Goal: Check status: Check status

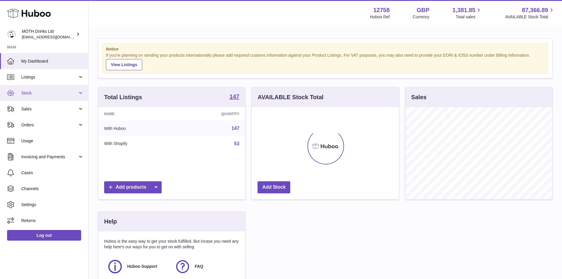
scroll to position [92, 147]
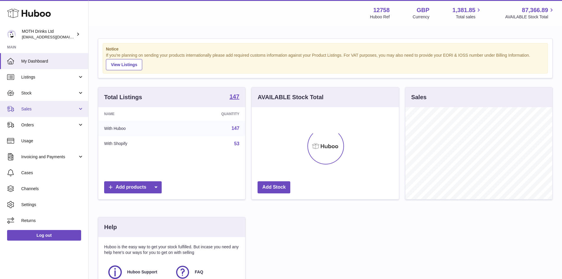
click at [31, 109] on span "Sales" at bounding box center [49, 109] width 56 height 6
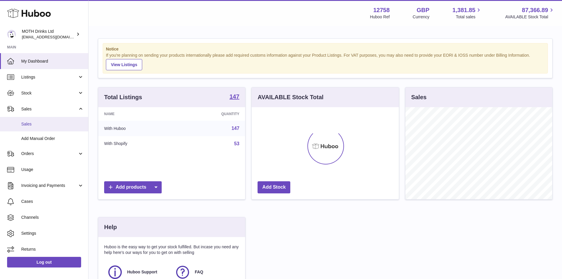
click at [30, 124] on span "Sales" at bounding box center [52, 124] width 63 height 6
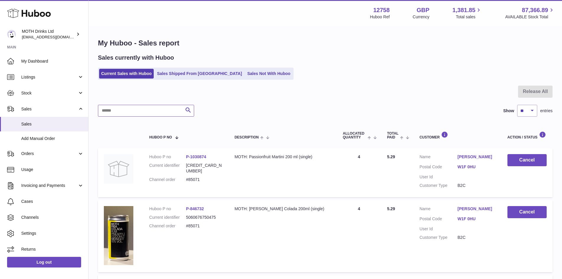
click at [119, 115] on input "text" at bounding box center [146, 111] width 96 height 12
click at [111, 111] on input "text" at bounding box center [146, 111] width 96 height 12
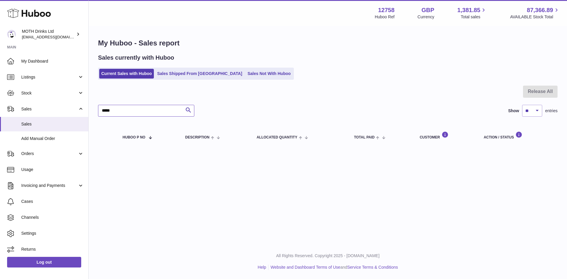
click at [118, 111] on input "*****" at bounding box center [146, 111] width 96 height 12
type input "*"
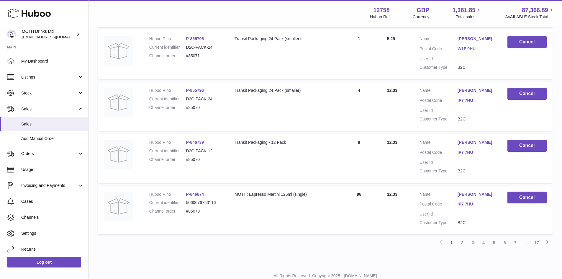
scroll to position [536, 0]
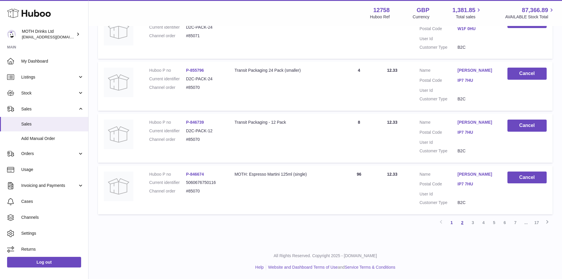
click at [463, 226] on link "2" at bounding box center [462, 222] width 11 height 11
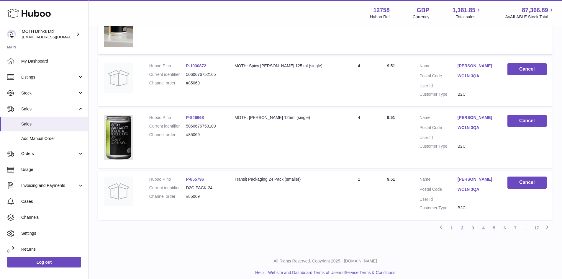
scroll to position [548, 0]
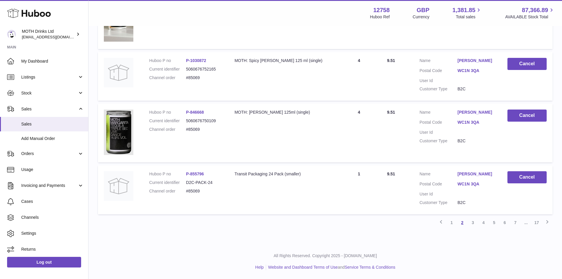
click at [463, 223] on link "2" at bounding box center [462, 222] width 11 height 11
click at [473, 222] on link "3" at bounding box center [473, 222] width 11 height 11
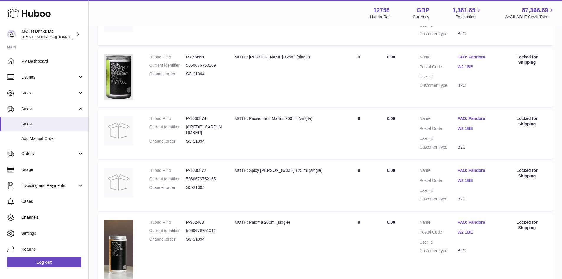
scroll to position [115, 0]
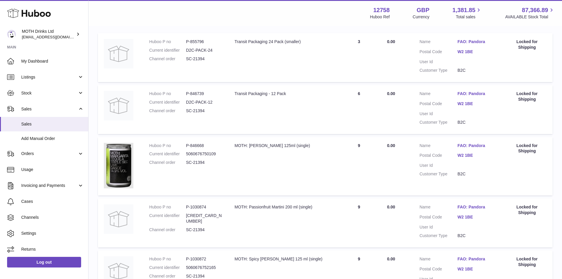
click at [473, 146] on link "FAO: Pandora" at bounding box center [477, 146] width 38 height 6
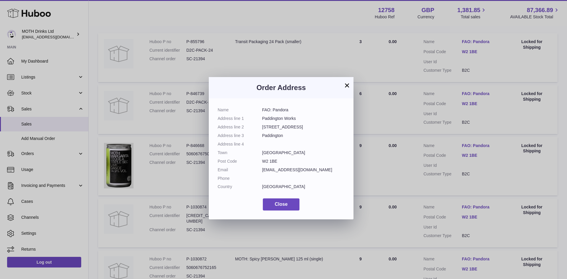
click at [471, 146] on div "× Order Address Name FAO: Pandora Address line 1 Paddington Works Address line …" at bounding box center [283, 148] width 567 height 279
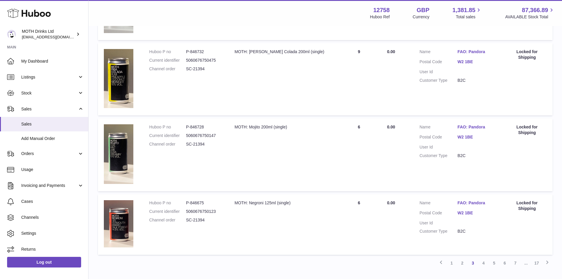
scroll to position [558, 0]
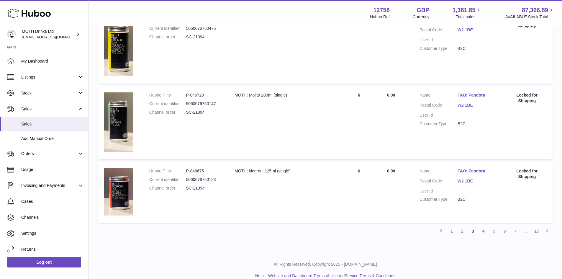
click at [483, 231] on link "4" at bounding box center [483, 231] width 11 height 11
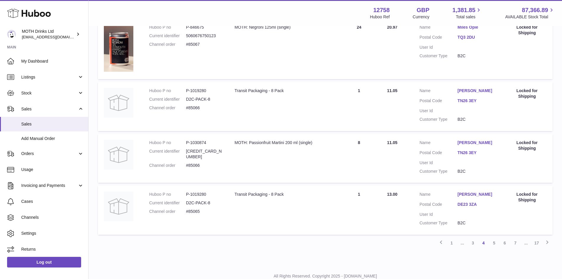
scroll to position [469, 0]
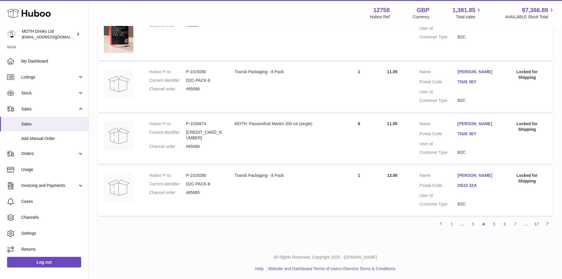
click at [493, 226] on link "5" at bounding box center [494, 224] width 11 height 11
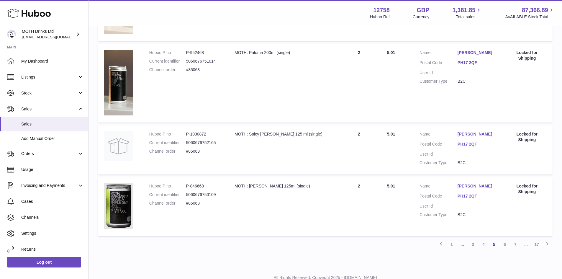
scroll to position [536, 0]
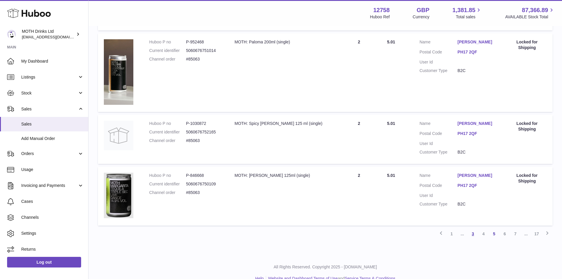
click at [475, 228] on link "3" at bounding box center [473, 233] width 11 height 11
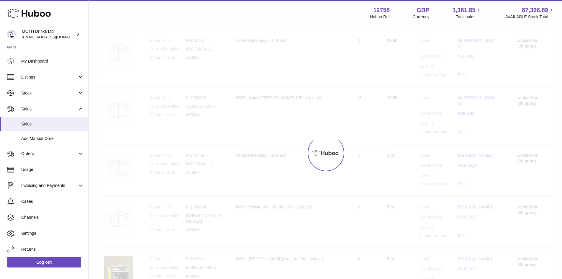
scroll to position [27, 0]
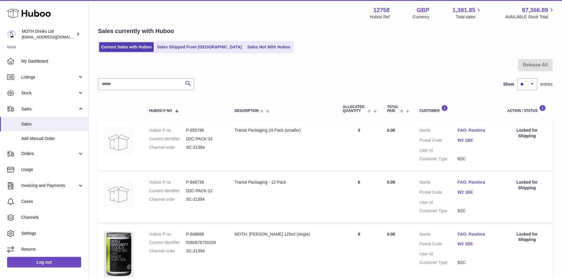
click at [471, 131] on link "FAO: Pandora" at bounding box center [477, 131] width 38 height 6
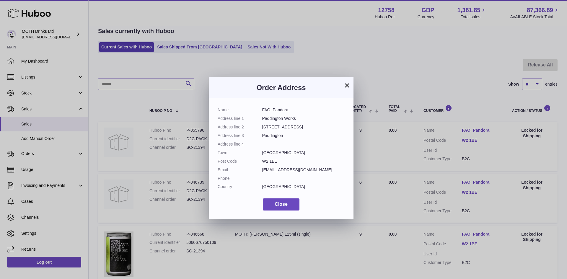
click at [348, 85] on button "×" at bounding box center [346, 85] width 7 height 7
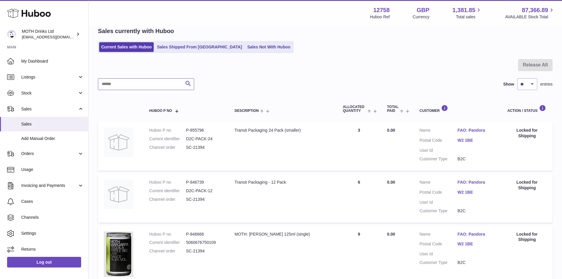
click at [119, 88] on input "text" at bounding box center [146, 84] width 96 height 12
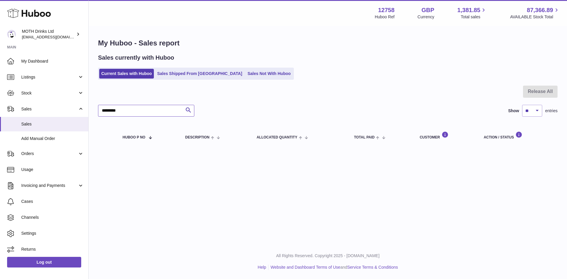
type input "*********"
click at [130, 111] on input "*********" at bounding box center [146, 111] width 96 height 12
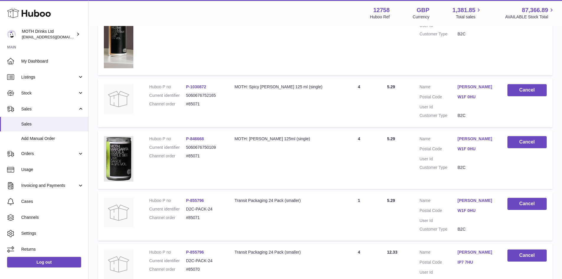
scroll to position [536, 0]
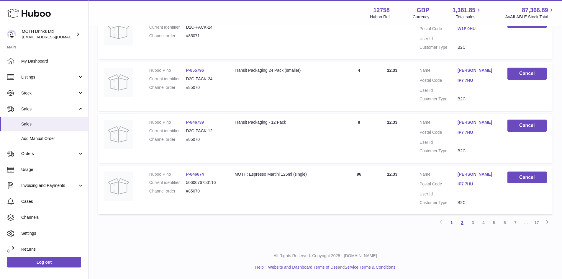
click at [462, 221] on link "2" at bounding box center [462, 222] width 11 height 11
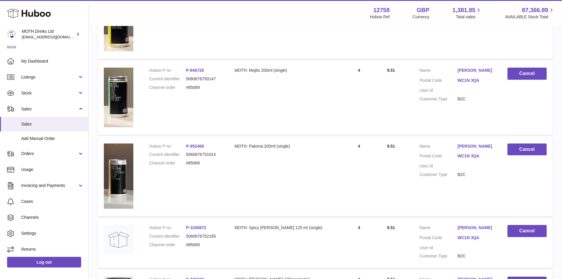
scroll to position [548, 0]
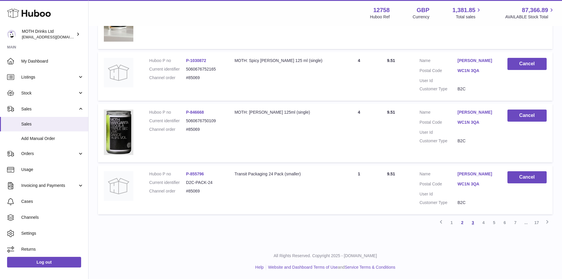
click at [474, 222] on link "3" at bounding box center [473, 222] width 11 height 11
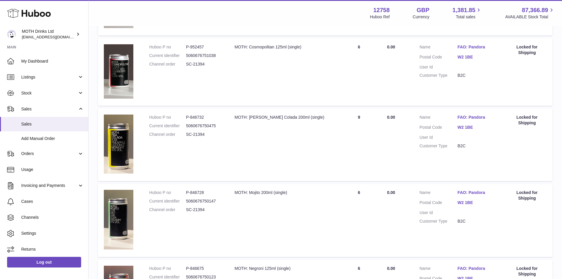
scroll to position [558, 0]
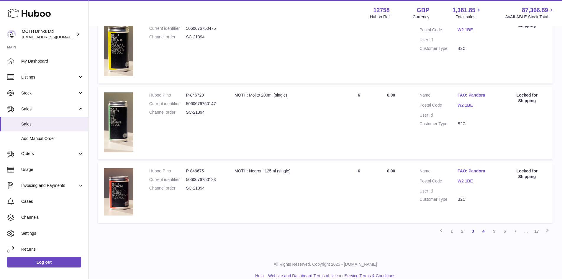
click at [483, 233] on link "4" at bounding box center [483, 231] width 11 height 11
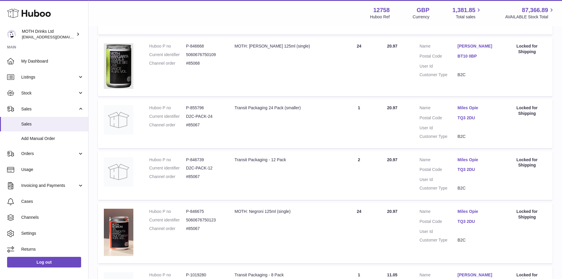
scroll to position [471, 0]
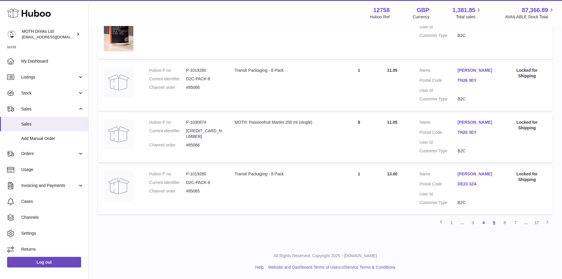
click at [493, 226] on link "5" at bounding box center [494, 222] width 11 height 11
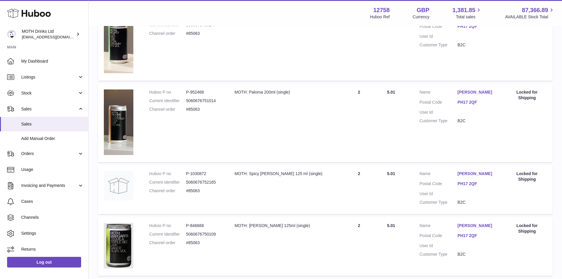
scroll to position [536, 0]
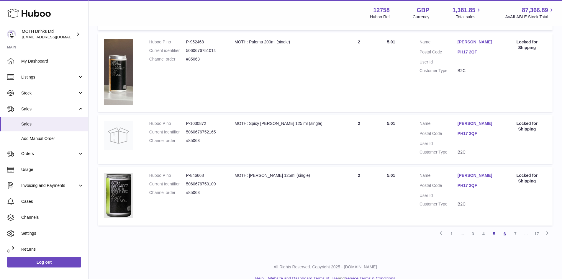
click at [504, 228] on link "6" at bounding box center [505, 233] width 11 height 11
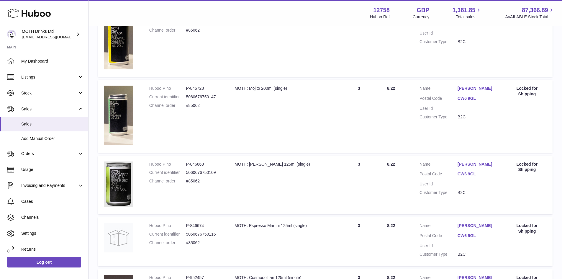
scroll to position [555, 0]
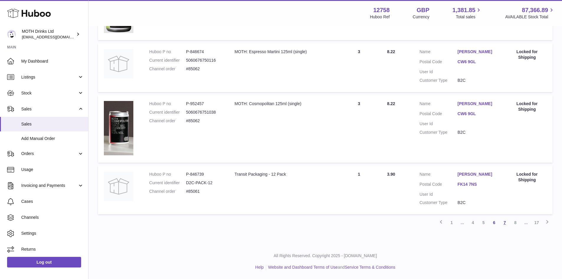
click at [503, 222] on link "7" at bounding box center [505, 222] width 11 height 11
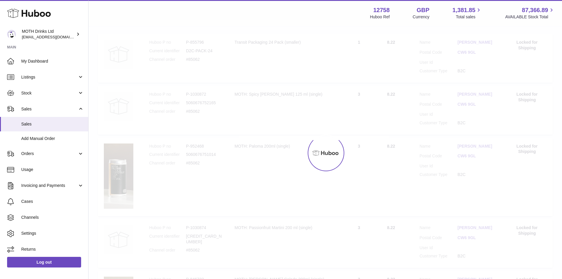
scroll to position [27, 0]
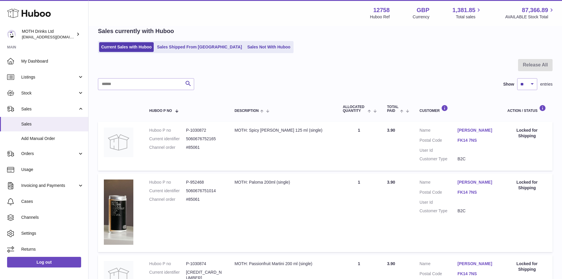
click at [475, 184] on link "Craig MacGregor" at bounding box center [477, 182] width 38 height 6
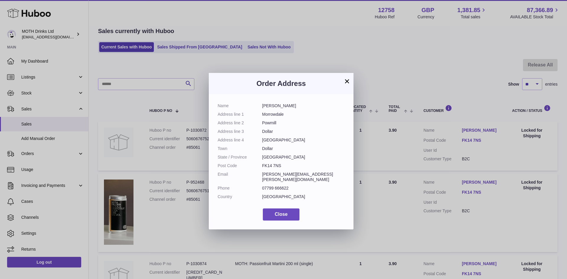
click at [475, 184] on div "× Order Address Name Craig MacGregor Address line 1 Morrowdale Address line 2 P…" at bounding box center [283, 148] width 567 height 279
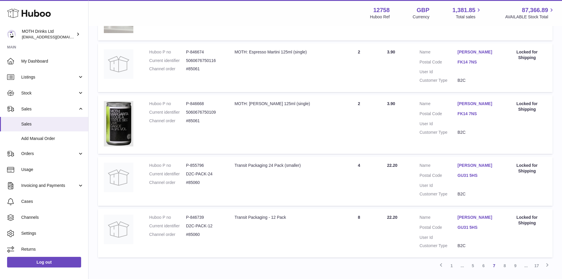
scroll to position [555, 0]
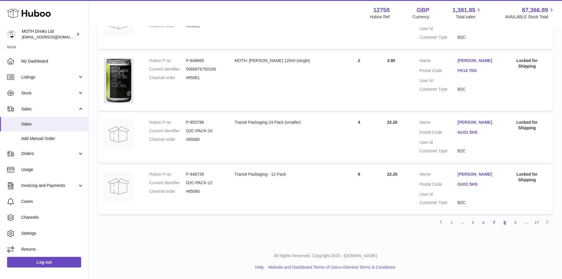
click at [503, 224] on link "8" at bounding box center [505, 222] width 11 height 11
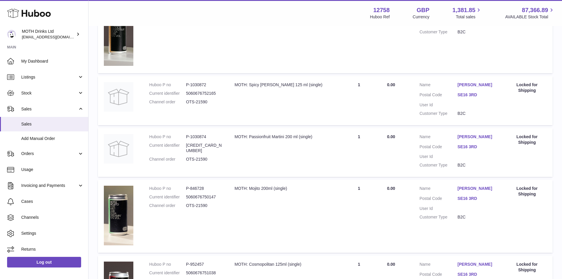
scroll to position [558, 0]
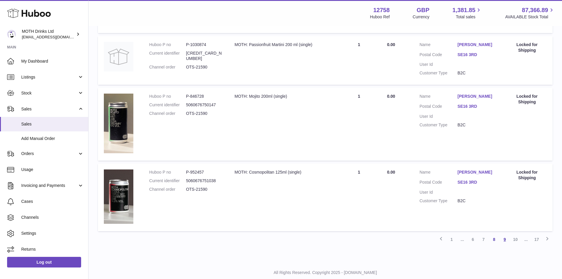
click at [506, 241] on link "9" at bounding box center [505, 239] width 11 height 11
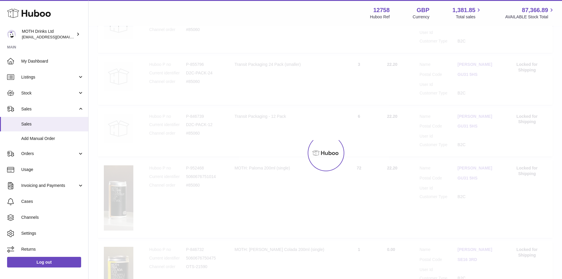
scroll to position [27, 0]
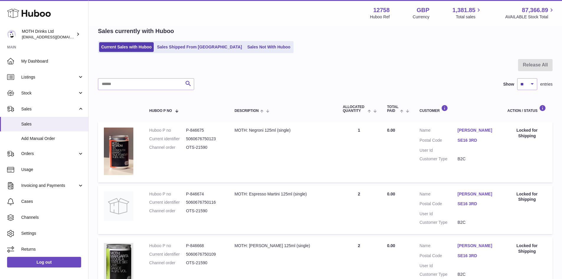
click at [475, 196] on link "Lauren English" at bounding box center [477, 194] width 38 height 6
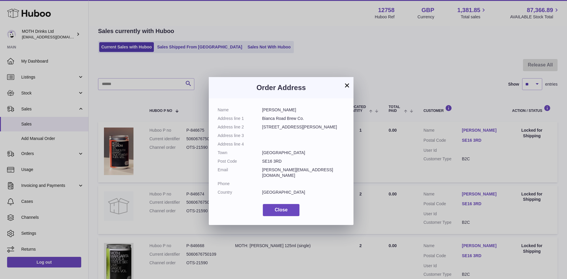
click at [475, 195] on div "× Order Address Name Lauren English Address line 1 Bianca Road Brew Co. Address…" at bounding box center [283, 148] width 567 height 279
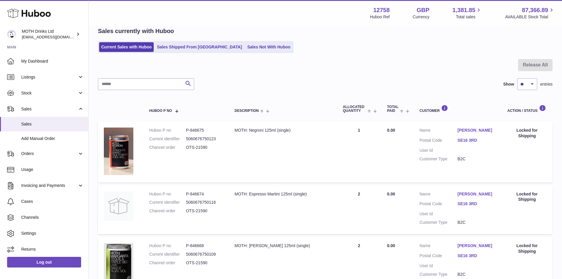
click at [475, 195] on link "Lauren English" at bounding box center [477, 194] width 38 height 6
click at [475, 195] on div at bounding box center [281, 139] width 562 height 279
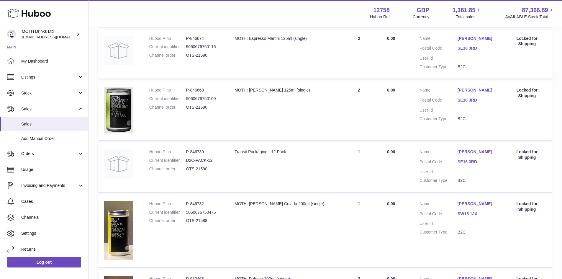
scroll to position [204, 0]
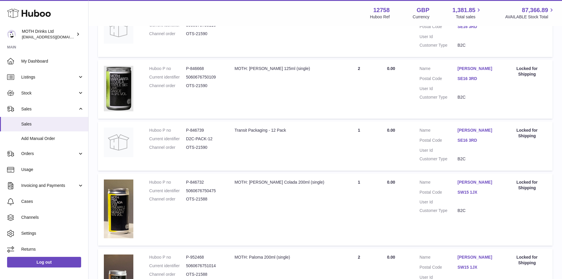
click at [470, 186] on dd "Ella Schanche" at bounding box center [477, 182] width 38 height 7
click at [468, 183] on link "Ella Schanche" at bounding box center [477, 182] width 38 height 6
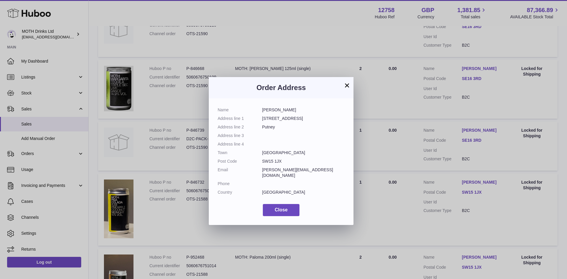
click at [468, 183] on div "× Order Address Name Ella Schanche Address line 1 11 Bendemeer Road Address lin…" at bounding box center [283, 148] width 567 height 279
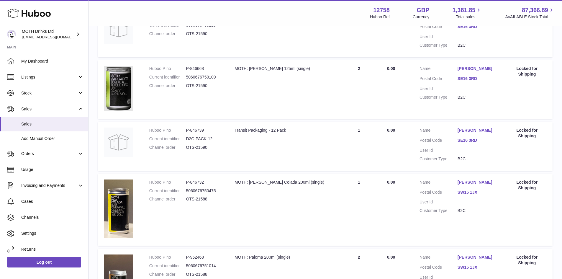
scroll to position [469, 0]
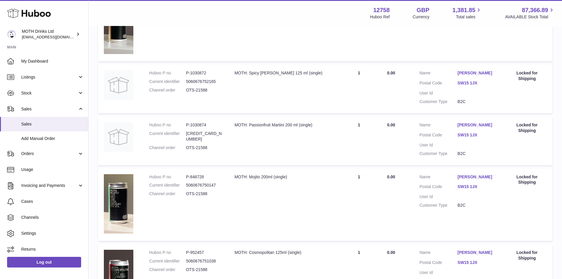
click at [477, 252] on link "Ella Schanche" at bounding box center [477, 253] width 38 height 6
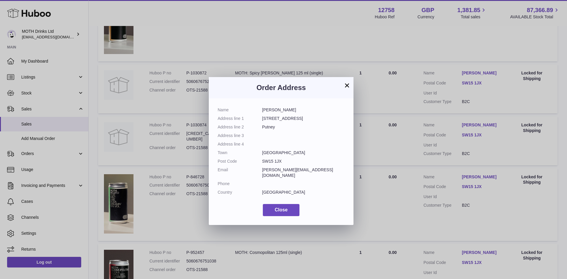
click at [478, 252] on div "× Order Address Name Ella Schanche Address line 1 11 Bendemeer Road Address lin…" at bounding box center [283, 148] width 567 height 279
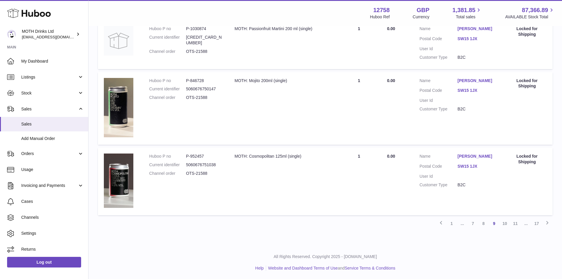
scroll to position [566, 0]
click at [506, 225] on link "10" at bounding box center [505, 222] width 11 height 11
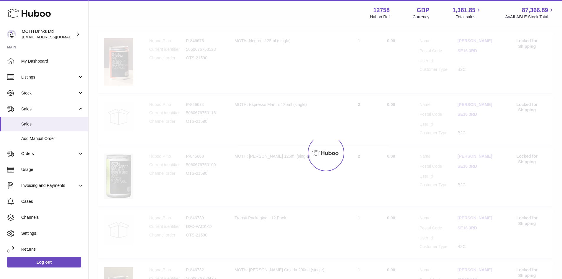
scroll to position [27, 0]
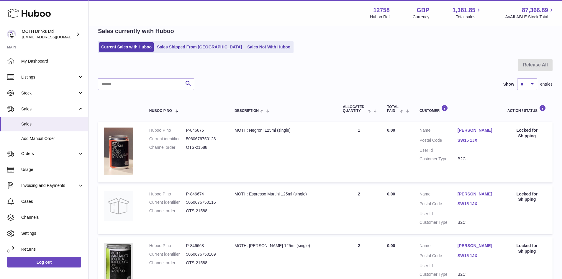
click at [468, 132] on link "Ella Schanche" at bounding box center [477, 131] width 38 height 6
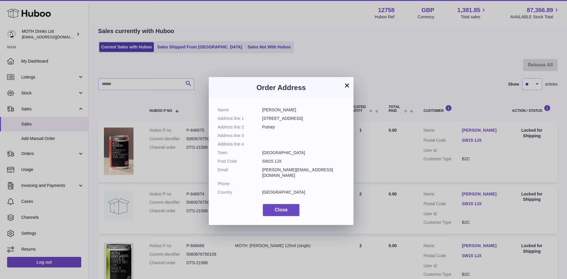
click at [468, 132] on div "× Order Address Name Ella Schanche Address line 1 11 Bendemeer Road Address lin…" at bounding box center [283, 148] width 567 height 279
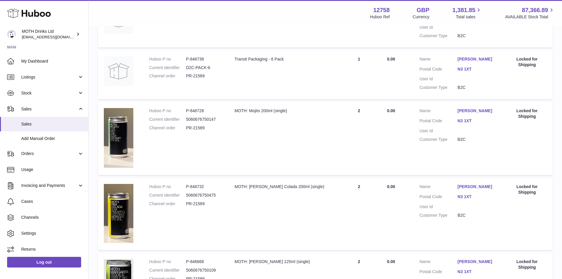
scroll to position [551, 0]
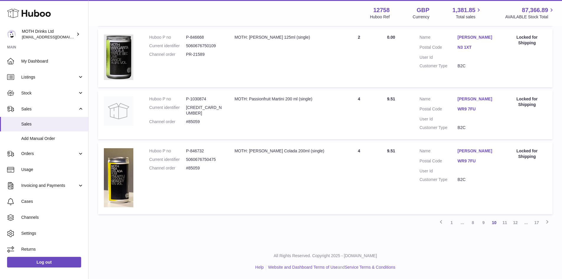
click at [473, 150] on link "Benjamin Ford" at bounding box center [477, 151] width 38 height 6
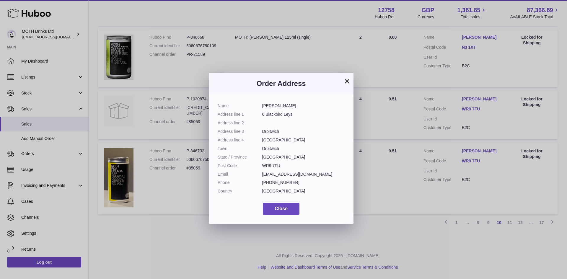
click at [473, 150] on div "× Order Address Name Benjamin Ford Address line 1 6 Blackbird Leys Address line…" at bounding box center [283, 148] width 567 height 279
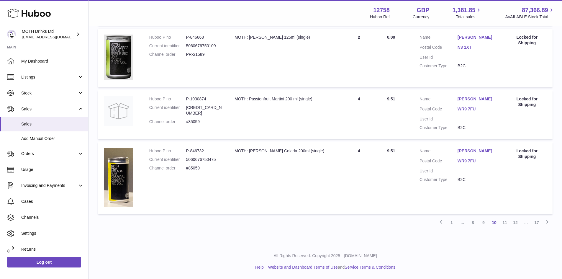
scroll to position [462, 0]
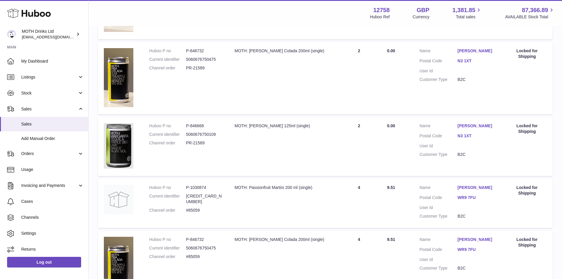
click at [471, 125] on link "Shelen Zamora" at bounding box center [477, 126] width 38 height 6
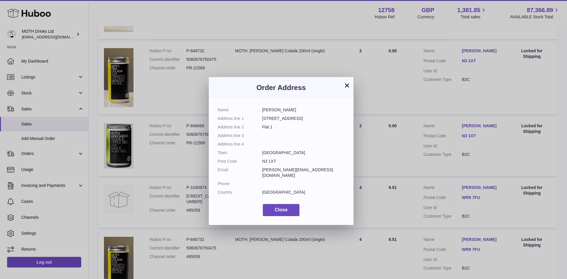
click at [471, 125] on div "× Order Address Name Shelen Zamora Address line 1 77B Ballards Lane Address lin…" at bounding box center [283, 148] width 567 height 279
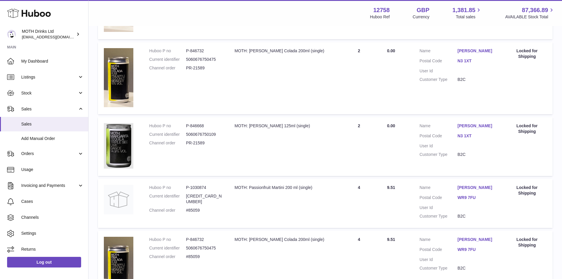
click at [470, 127] on link "Shelen Zamora" at bounding box center [477, 126] width 38 height 6
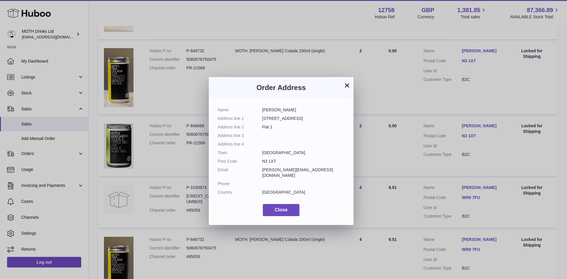
click at [470, 127] on div "× Order Address Name Shelen Zamora Address line 1 77B Ballards Lane Address lin…" at bounding box center [283, 148] width 567 height 279
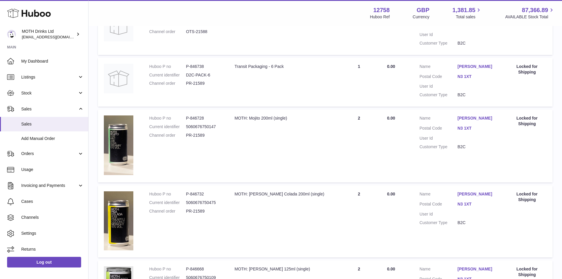
scroll to position [285, 0]
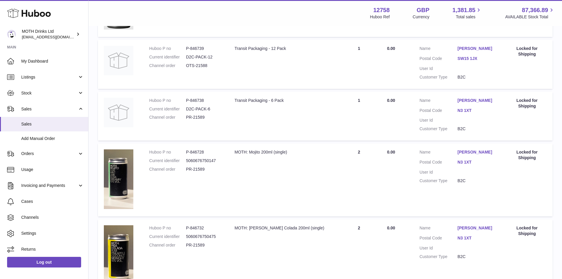
click at [475, 153] on link "Shelen Zamora" at bounding box center [477, 152] width 38 height 6
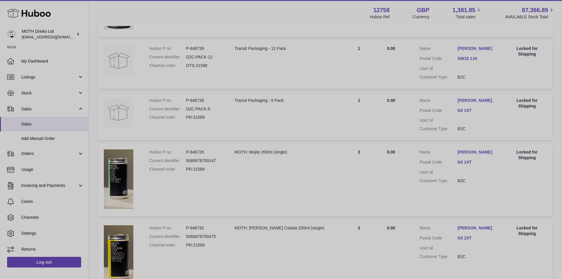
click at [475, 153] on div at bounding box center [281, 139] width 562 height 279
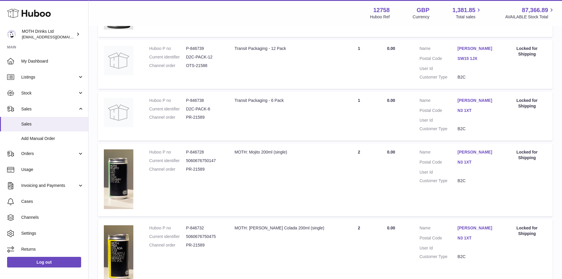
scroll to position [20, 0]
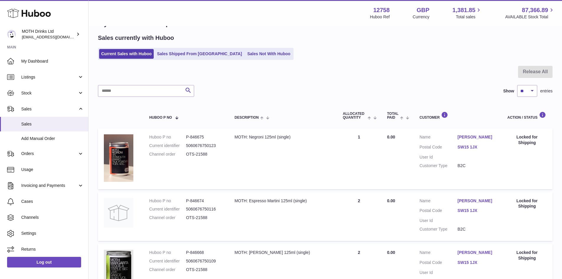
click at [476, 201] on link "Ella Schanche" at bounding box center [477, 201] width 38 height 6
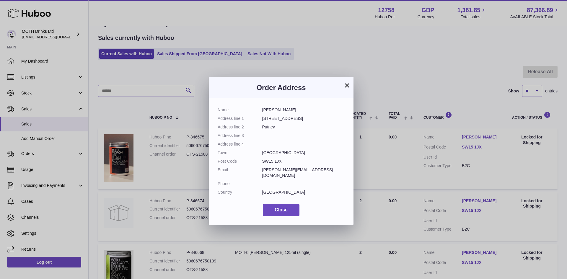
click at [349, 85] on button "×" at bounding box center [346, 85] width 7 height 7
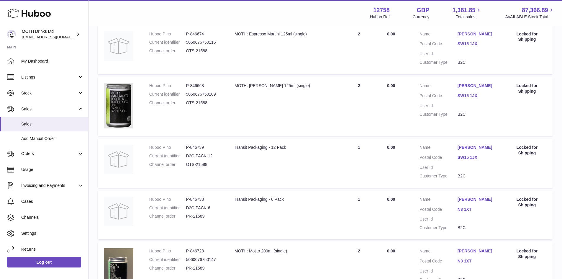
scroll to position [551, 0]
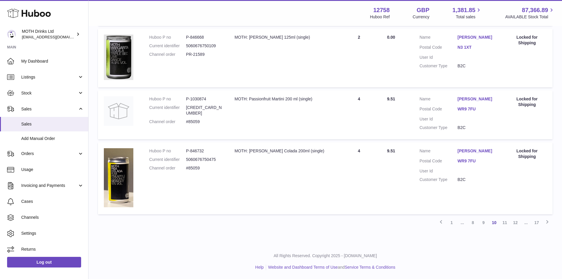
click at [482, 225] on link "9" at bounding box center [483, 222] width 11 height 11
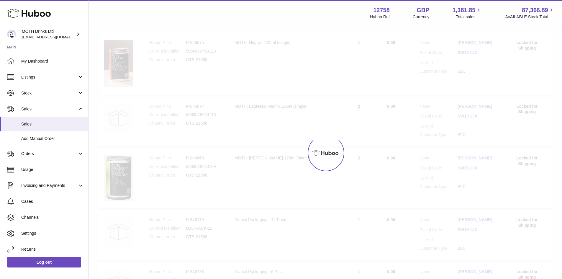
scroll to position [27, 0]
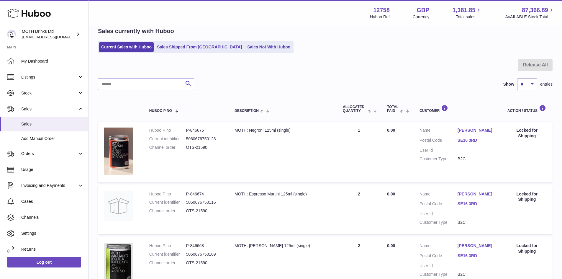
click at [472, 130] on link "Lauren English" at bounding box center [477, 131] width 38 height 6
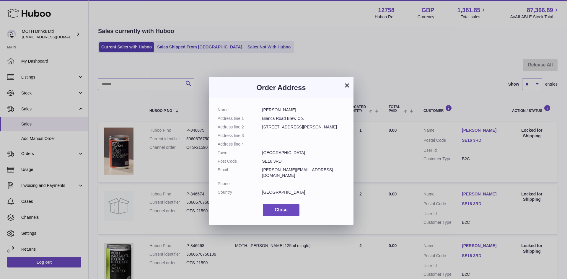
click at [344, 88] on button "×" at bounding box center [346, 85] width 7 height 7
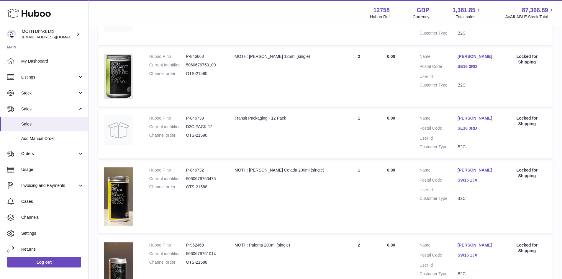
scroll to position [558, 0]
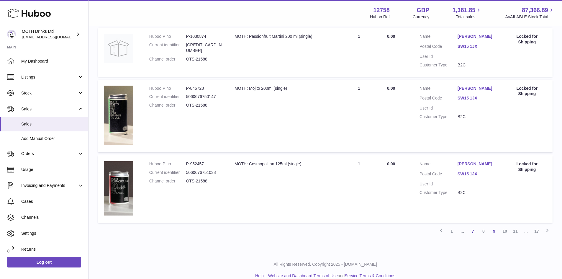
click at [475, 229] on link "7" at bounding box center [473, 231] width 11 height 11
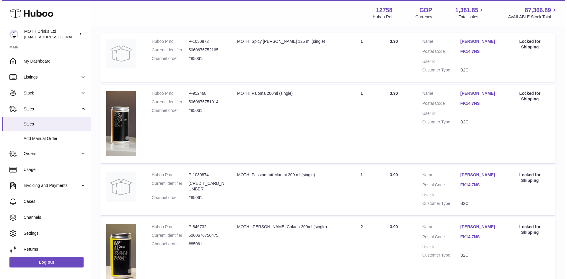
scroll to position [27, 0]
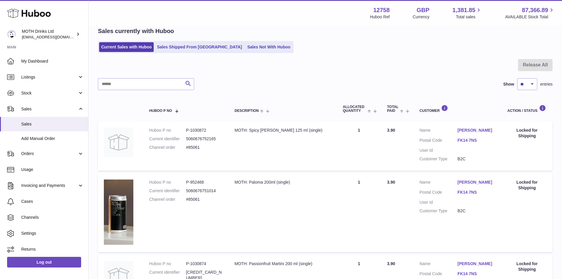
click at [468, 130] on link "Craig MacGregor" at bounding box center [477, 131] width 38 height 6
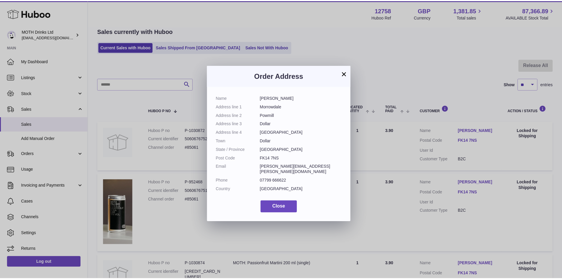
scroll to position [9, 0]
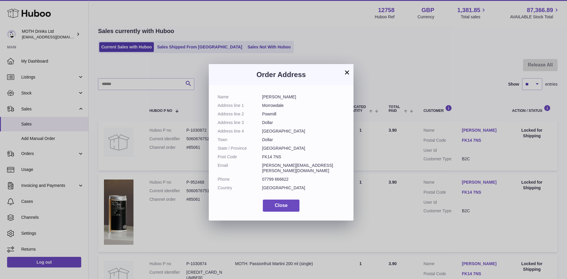
click at [345, 69] on button "×" at bounding box center [346, 72] width 7 height 7
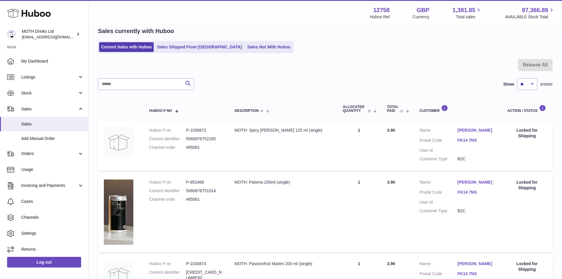
scroll to position [469, 0]
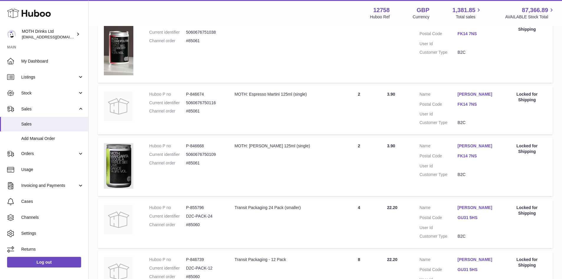
click at [473, 207] on link "Harriet Francis" at bounding box center [477, 208] width 38 height 6
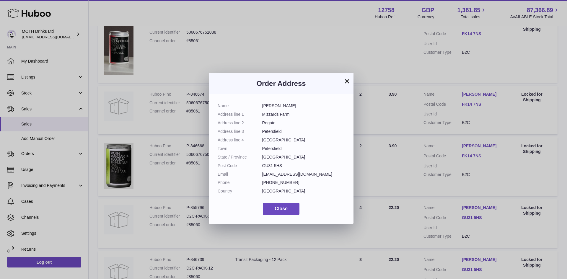
click at [473, 207] on div "× Order Address Name Harriet Francis Address line 1 Mizzards Farm Address line …" at bounding box center [283, 148] width 567 height 279
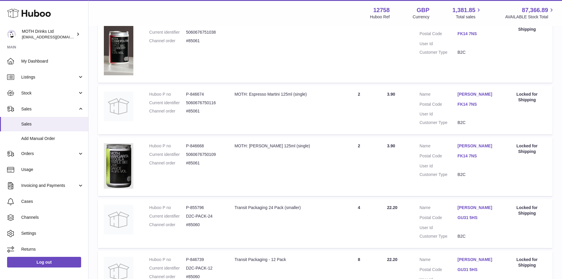
scroll to position [555, 0]
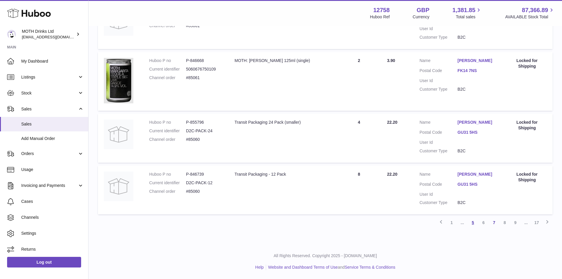
click at [476, 222] on link "5" at bounding box center [473, 222] width 11 height 11
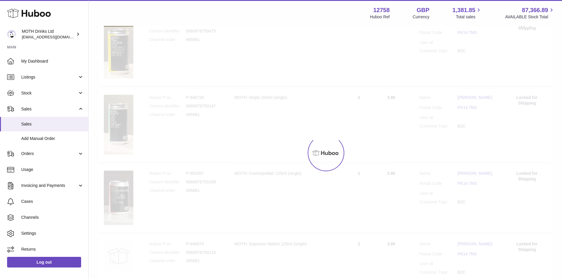
scroll to position [27, 0]
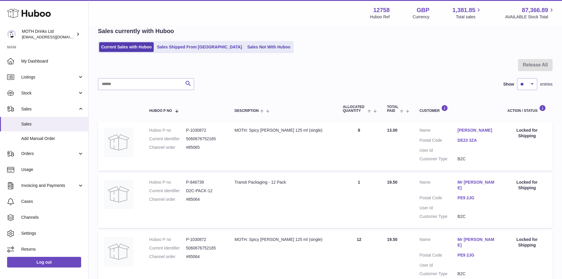
click at [466, 181] on link "Mr Craig Melvin" at bounding box center [477, 184] width 38 height 11
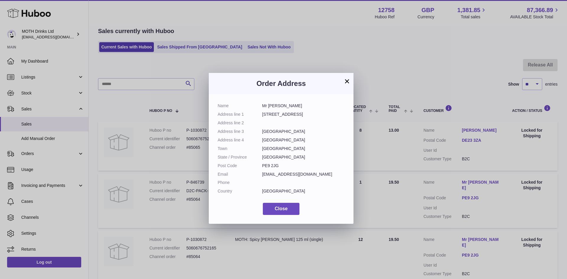
click at [466, 181] on div "× Order Address Name Mr Craig Melvin Address line 1 4 Oak Road Address line 2 A…" at bounding box center [283, 148] width 567 height 279
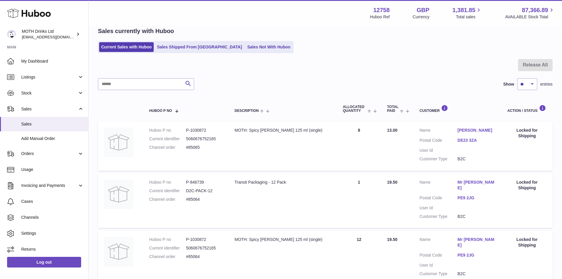
click at [465, 128] on link "Sharon Travers" at bounding box center [477, 131] width 38 height 6
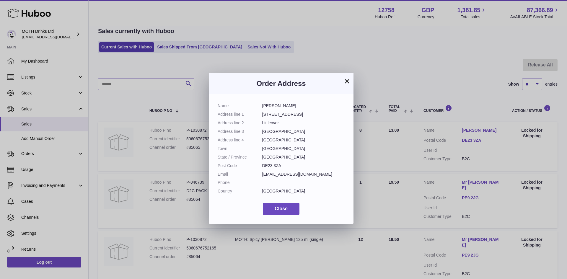
click at [465, 128] on div "× Order Address Name Sharon Travers Address line 1 29 Badgerdale Way Address li…" at bounding box center [283, 148] width 567 height 279
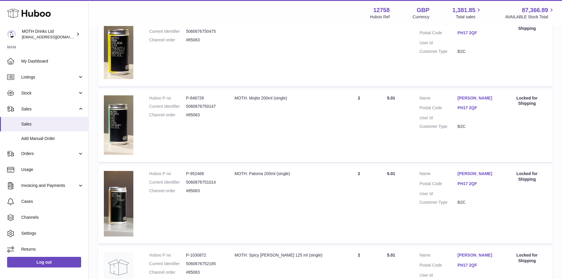
scroll to position [536, 0]
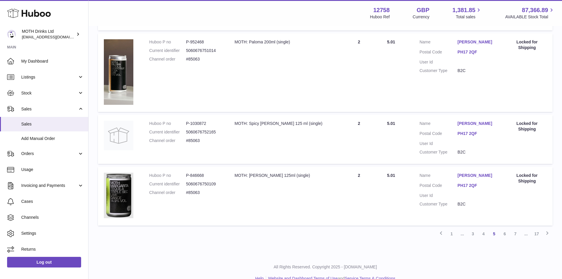
click at [475, 173] on link "Patricia Burgon" at bounding box center [477, 176] width 38 height 6
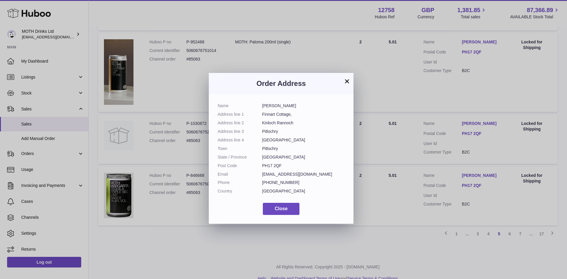
drag, startPoint x: 475, startPoint y: 162, endPoint x: 479, endPoint y: 166, distance: 5.6
click at [475, 162] on div "× Order Address Name Patricia Burgon Address line 1 Finnart Cottage, Address li…" at bounding box center [283, 148] width 567 height 279
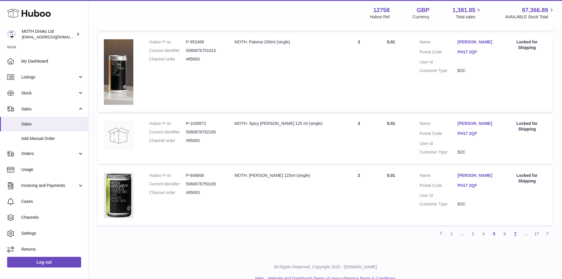
click at [515, 228] on link "7" at bounding box center [515, 233] width 11 height 11
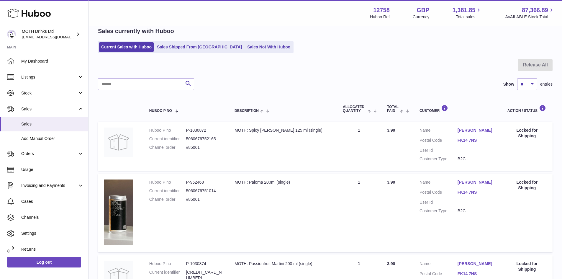
scroll to position [555, 0]
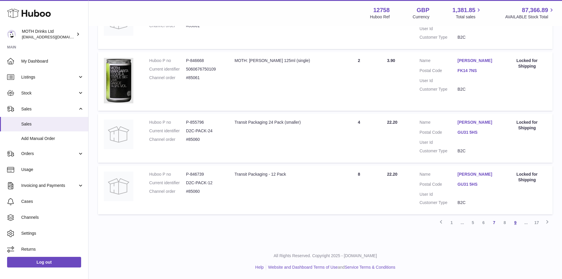
click at [514, 225] on link "9" at bounding box center [515, 222] width 11 height 11
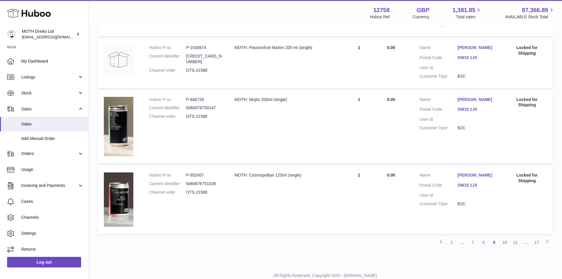
scroll to position [566, 0]
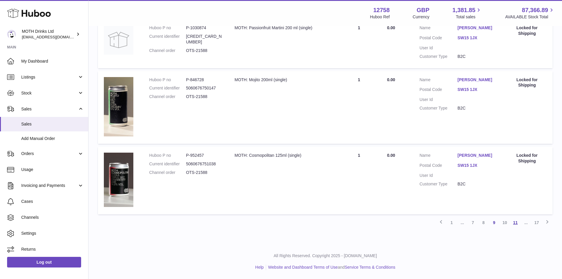
click at [517, 224] on link "11" at bounding box center [515, 222] width 11 height 11
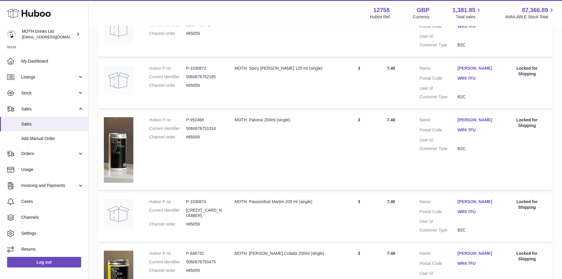
scroll to position [558, 0]
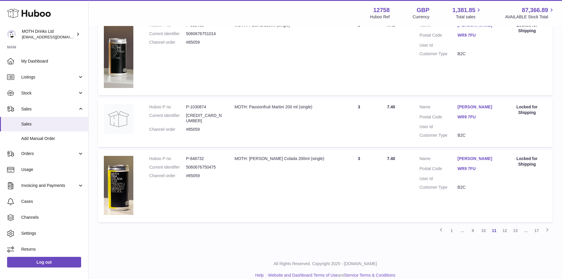
click at [475, 157] on link "Benjamin Ford" at bounding box center [477, 159] width 38 height 6
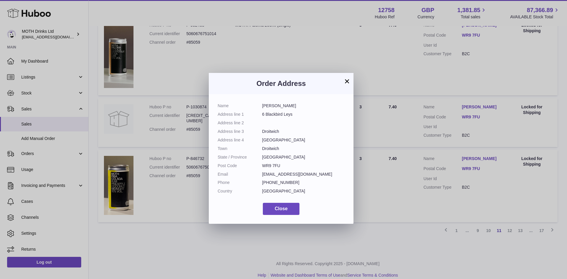
click at [475, 157] on div "× Order Address Name Benjamin Ford Address line 1 6 Blackbird Leys Address line…" at bounding box center [283, 148] width 567 height 279
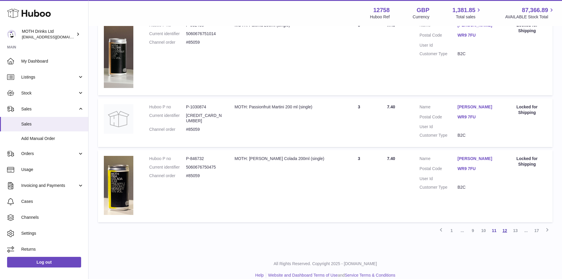
click at [508, 232] on link "12" at bounding box center [505, 230] width 11 height 11
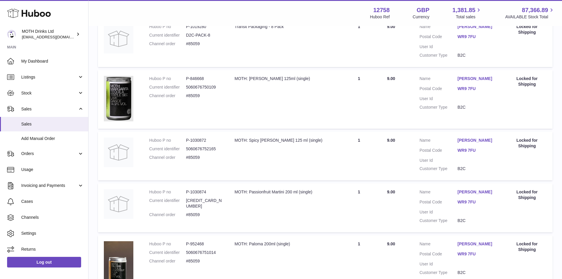
scroll to position [541, 0]
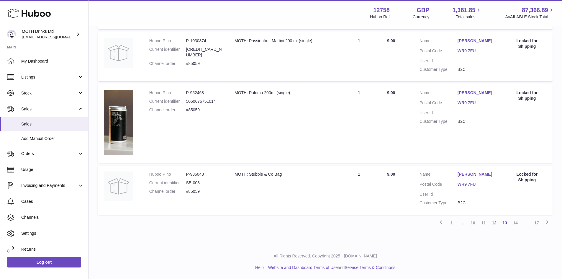
click at [504, 224] on link "13" at bounding box center [505, 223] width 11 height 11
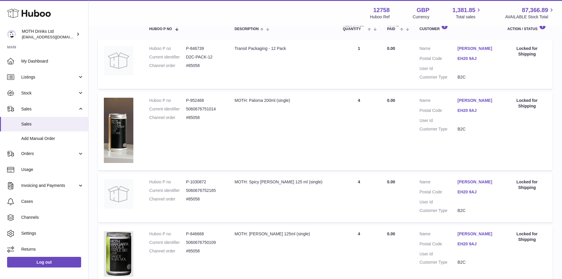
scroll to position [115, 0]
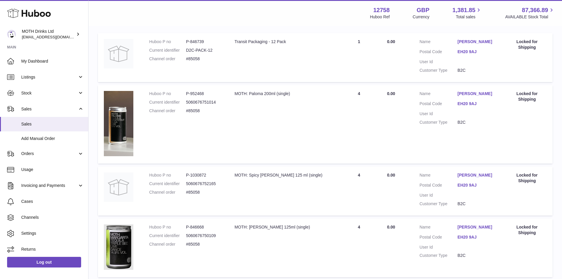
click at [469, 176] on link "Fee Todd" at bounding box center [477, 175] width 38 height 6
click at [469, 176] on div at bounding box center [281, 139] width 562 height 279
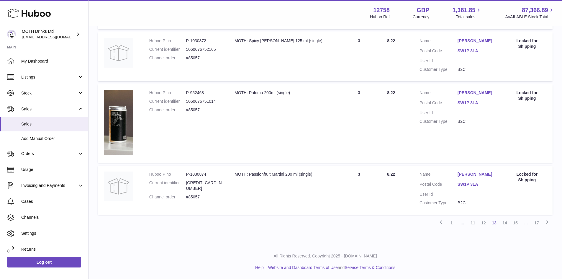
click at [466, 172] on link "Irene Adami" at bounding box center [477, 174] width 38 height 6
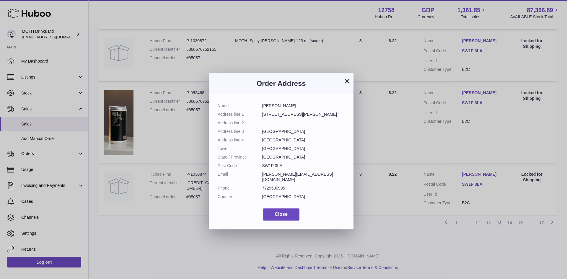
click at [466, 172] on div "× Order Address Name Irene Adami Address line 1 7 Lord North Street Address lin…" at bounding box center [283, 148] width 567 height 279
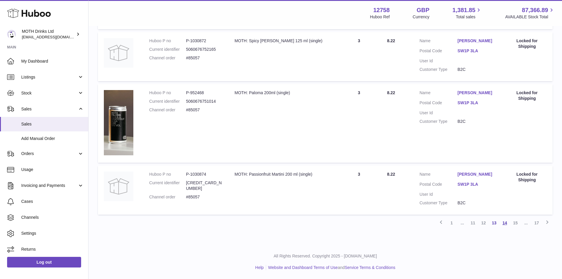
click at [501, 224] on link "14" at bounding box center [505, 223] width 11 height 11
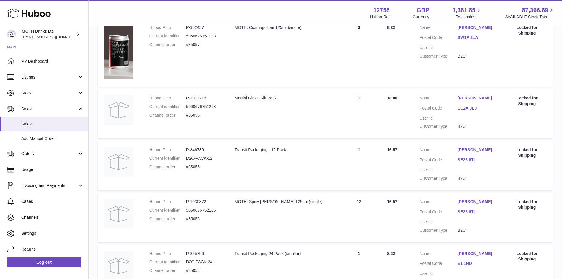
scroll to position [547, 0]
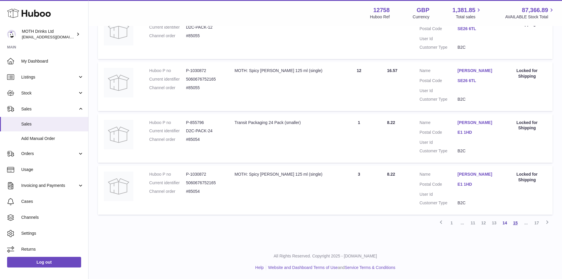
click at [514, 223] on link "15" at bounding box center [515, 223] width 11 height 11
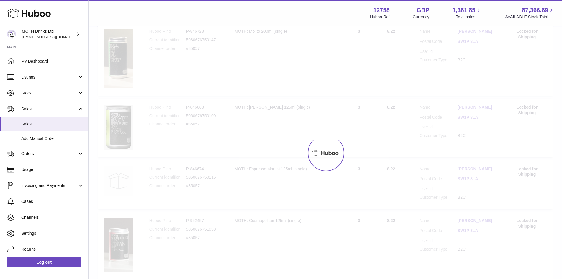
scroll to position [27, 0]
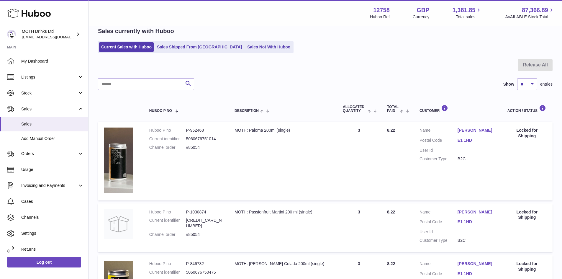
click at [470, 210] on link "[PERSON_NAME]" at bounding box center [477, 212] width 38 height 6
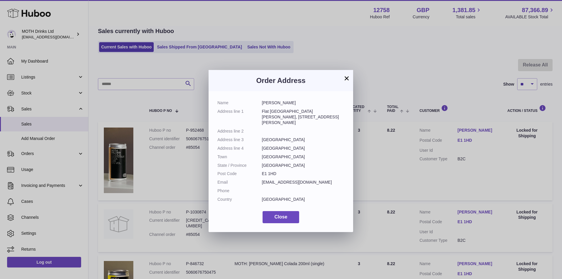
click at [471, 209] on div "× Order Address Name Florence Roughton Address line 1 Flat 7 Naylor Building Ea…" at bounding box center [281, 148] width 562 height 279
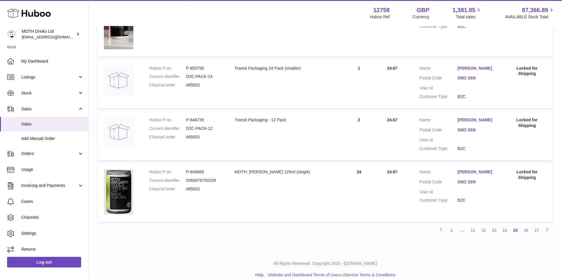
scroll to position [558, 0]
click at [474, 174] on link "Alison Bolt" at bounding box center [477, 171] width 38 height 6
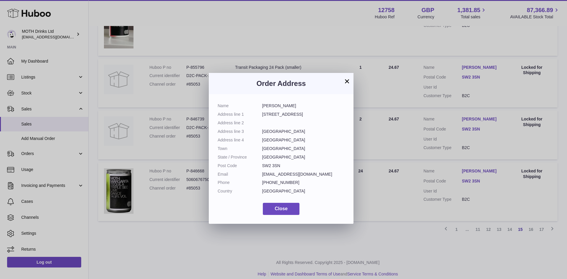
click at [474, 181] on div "× Order Address Name Alison Bolt Address line 1 121 Wavertree Road Address line…" at bounding box center [283, 148] width 567 height 279
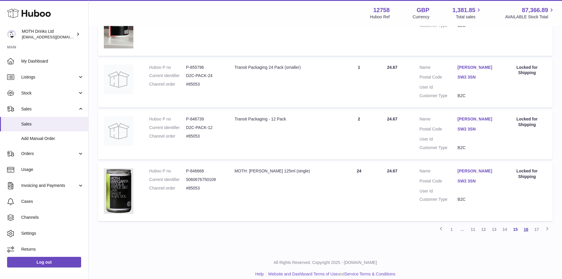
click at [527, 235] on link "16" at bounding box center [526, 229] width 11 height 11
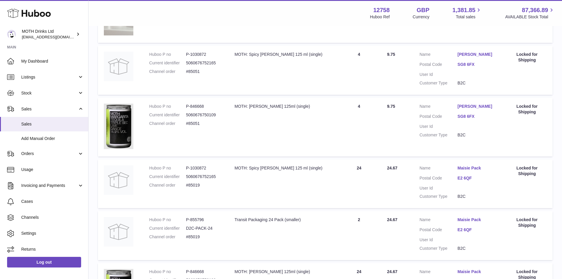
scroll to position [381, 0]
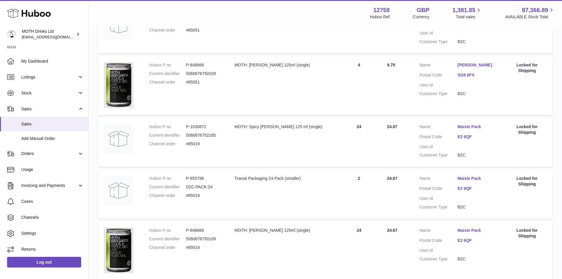
click at [470, 180] on link "Maisie Pack" at bounding box center [477, 179] width 38 height 6
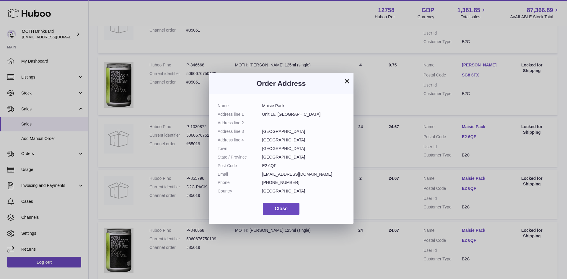
click at [470, 180] on div "× Order Address Name Maisie Pack Address line 1 Unit 16, 5 Durham Yard Address …" at bounding box center [283, 148] width 567 height 279
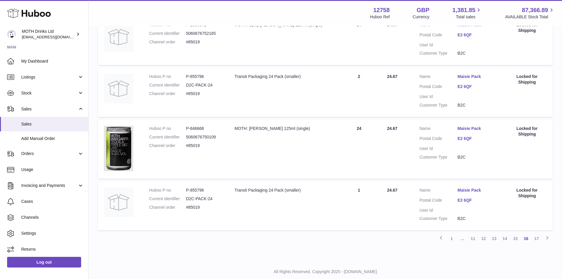
scroll to position [499, 0]
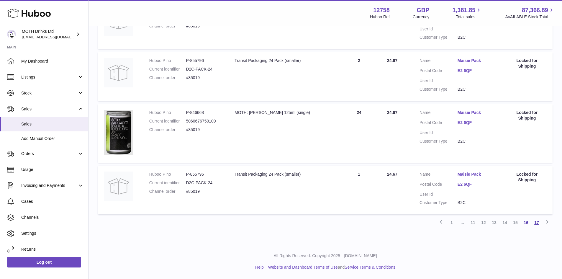
click at [538, 225] on link "17" at bounding box center [537, 222] width 11 height 11
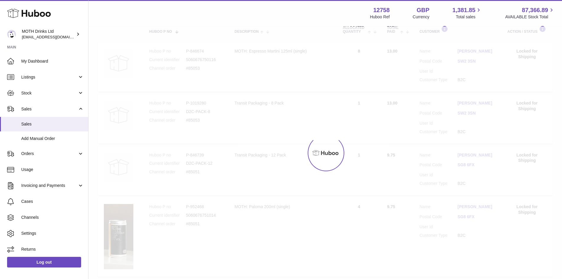
scroll to position [27, 0]
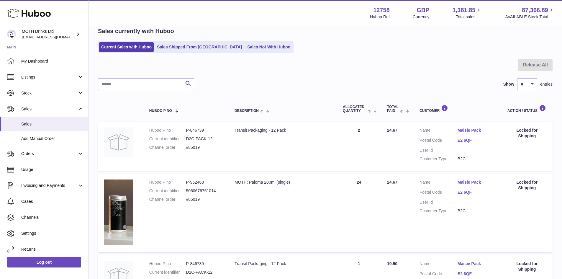
click at [470, 182] on link "Maisie Pack" at bounding box center [477, 182] width 38 height 6
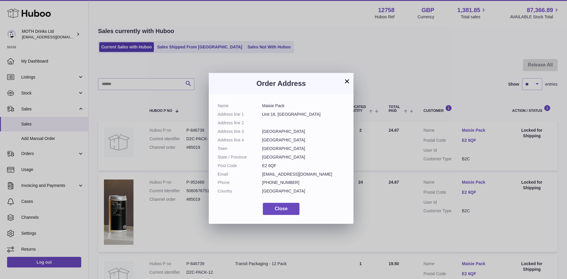
click at [470, 182] on div "× Order Address Name Maisie Pack Address line 1 Unit 16, 5 Durham Yard Address …" at bounding box center [283, 148] width 567 height 279
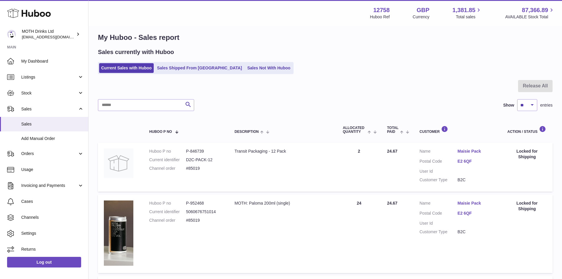
scroll to position [0, 0]
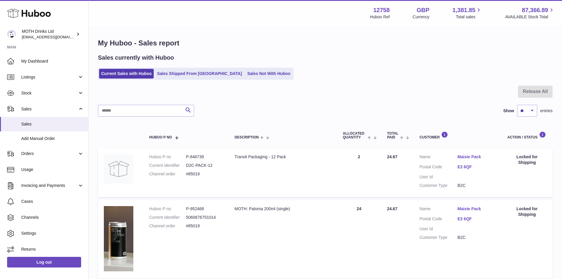
click at [183, 80] on ul "Current Sales with Huboo Sales Shipped From Huboo Sales Not With Huboo" at bounding box center [196, 74] width 196 height 12
click at [183, 77] on link "Sales Shipped From [GEOGRAPHIC_DATA]" at bounding box center [199, 74] width 89 height 10
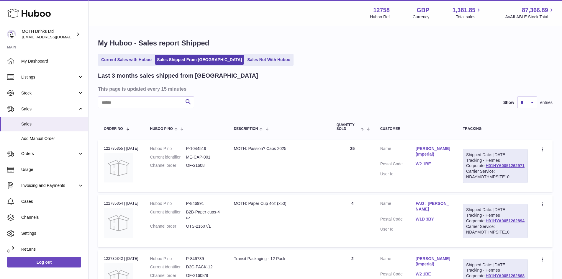
click at [446, 148] on link "Sarah (Imperial)" at bounding box center [433, 151] width 35 height 11
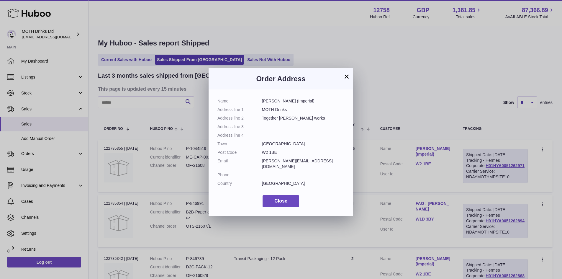
click at [446, 148] on div "× Order Address Name Sarah (Imperial) Address line 1 MOTH Drinks Address line 2…" at bounding box center [281, 139] width 562 height 279
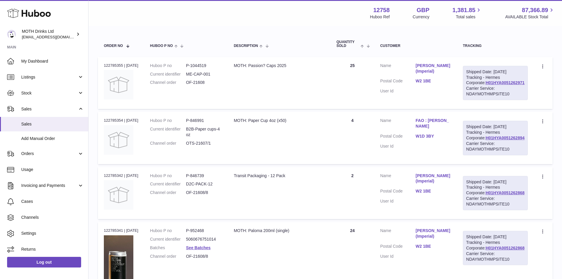
scroll to position [89, 0]
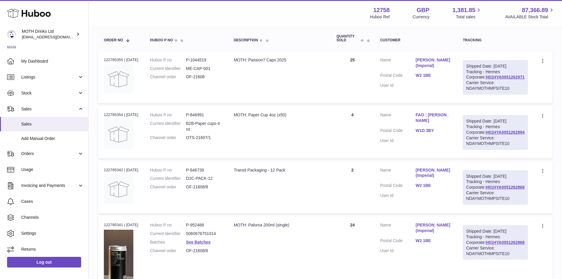
drag, startPoint x: 300, startPoint y: 125, endPoint x: 239, endPoint y: 124, distance: 60.8
click at [239, 124] on td "Description MOTH: Paper Cup 4oz (x50)" at bounding box center [279, 132] width 103 height 52
click at [300, 158] on td "Description MOTH: Paper Cup 4oz (x50)" at bounding box center [279, 132] width 103 height 52
click at [442, 123] on link "FAO : George" at bounding box center [433, 117] width 35 height 11
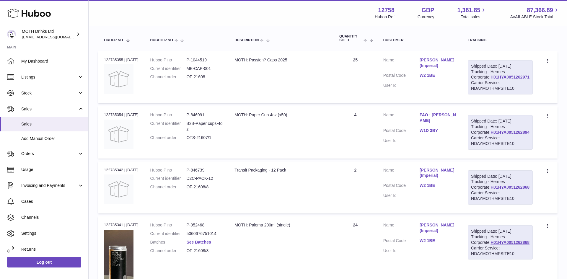
click at [442, 125] on div at bounding box center [283, 139] width 567 height 279
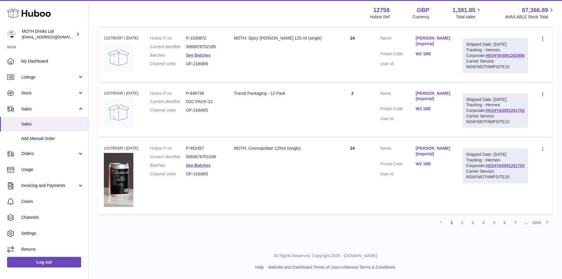
scroll to position [618, 0]
click at [462, 223] on link "2" at bounding box center [462, 222] width 11 height 11
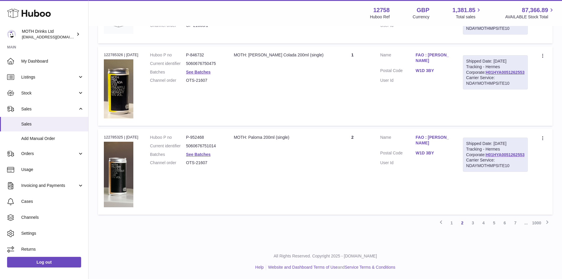
scroll to position [646, 0]
click at [470, 228] on link "3" at bounding box center [473, 223] width 11 height 11
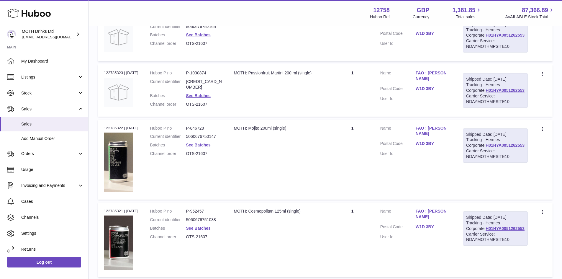
scroll to position [27, 0]
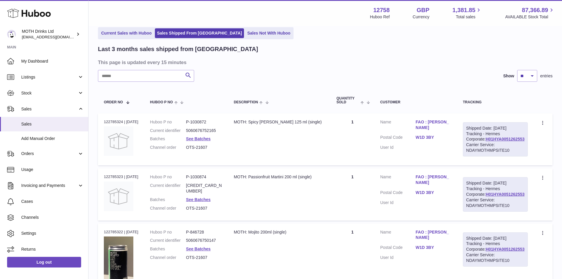
click at [441, 185] on link "FAO : George" at bounding box center [433, 179] width 35 height 11
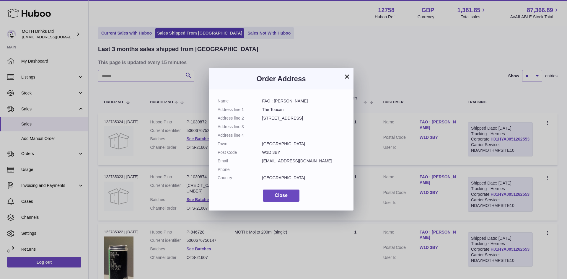
click at [441, 186] on div "× Order Address Name FAO : George Address line 1 The Toucan Address line 2 19 C…" at bounding box center [283, 139] width 567 height 279
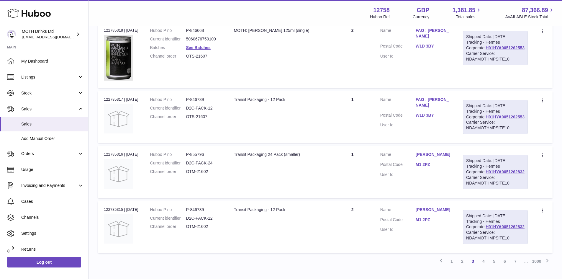
scroll to position [558, 0]
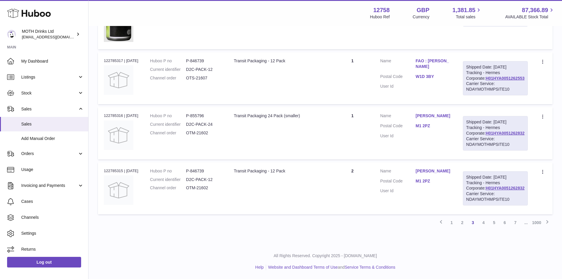
click at [445, 119] on link "Hannah Jennings" at bounding box center [433, 116] width 35 height 6
click at [445, 158] on div at bounding box center [281, 139] width 562 height 279
click at [485, 220] on link "4" at bounding box center [483, 222] width 11 height 11
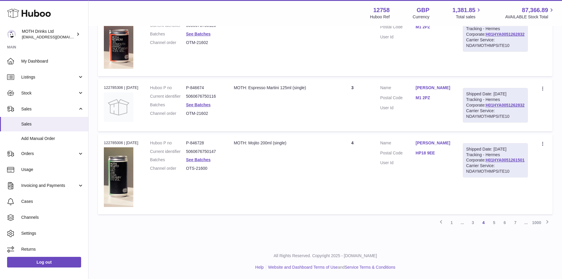
scroll to position [676, 0]
click at [446, 143] on link "Heidi Bosch" at bounding box center [433, 143] width 35 height 6
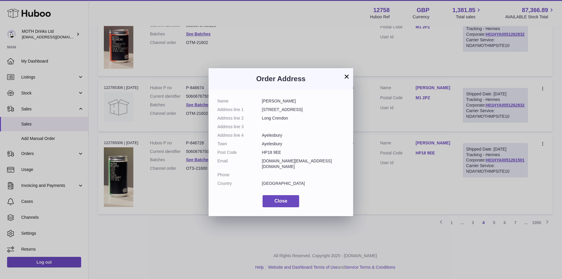
click at [446, 143] on div "× Order Address Name Heidi Bosch Address line 1 51 Bicester Road Address line 2…" at bounding box center [281, 139] width 562 height 279
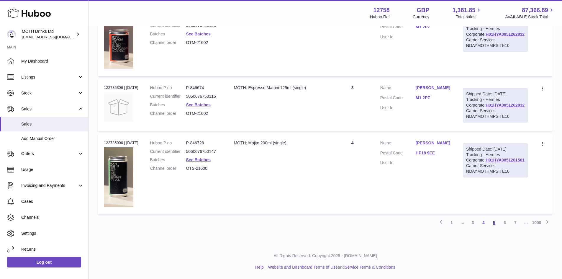
click at [496, 224] on link "5" at bounding box center [494, 222] width 11 height 11
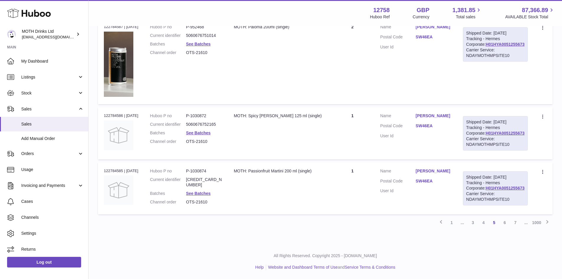
scroll to position [665, 0]
click at [442, 168] on link "Zoe Milner" at bounding box center [433, 171] width 35 height 6
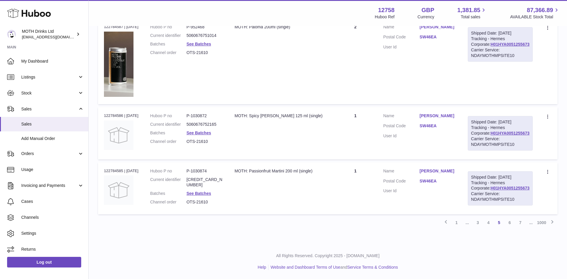
click at [442, 159] on div at bounding box center [283, 139] width 567 height 279
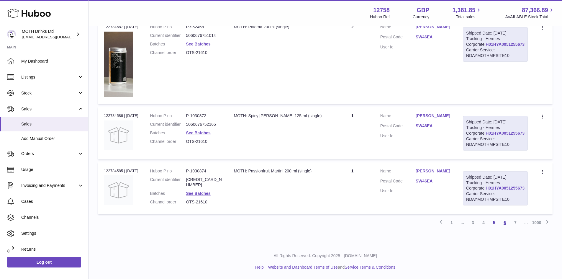
click at [502, 222] on link "6" at bounding box center [505, 222] width 11 height 11
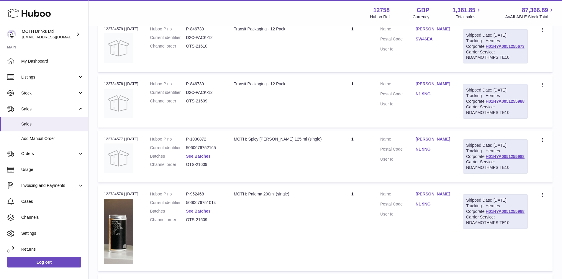
scroll to position [643, 0]
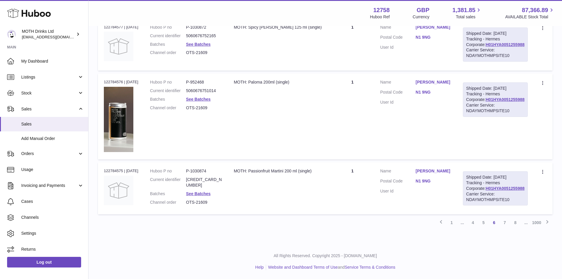
click at [439, 168] on link "Jasmine" at bounding box center [433, 171] width 35 height 6
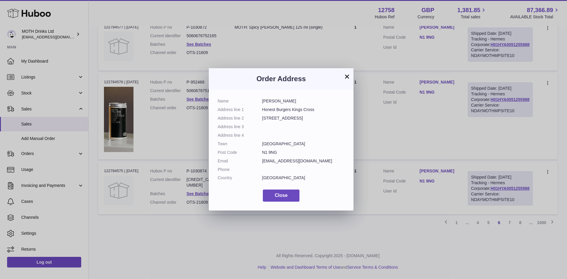
click at [438, 157] on div "× Order Address Name Jasmine Address line 1 Honest Burgers Kings Cross Address …" at bounding box center [283, 139] width 567 height 279
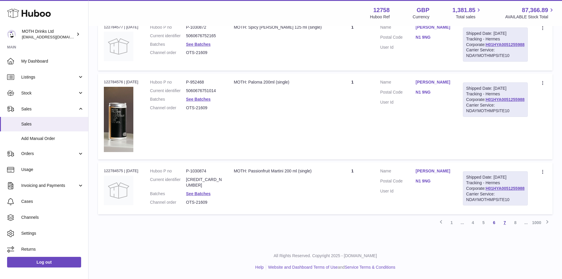
click at [504, 225] on link "7" at bounding box center [505, 222] width 11 height 11
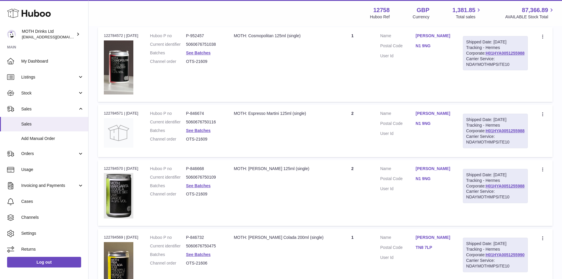
scroll to position [292, 0]
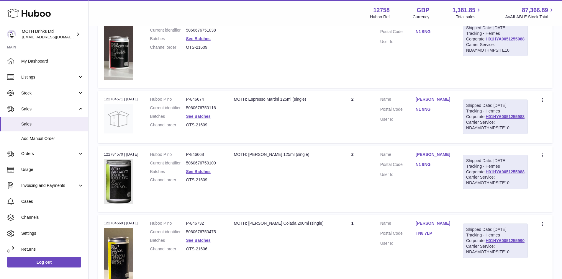
click at [439, 157] on link "Jasmine" at bounding box center [433, 155] width 35 height 6
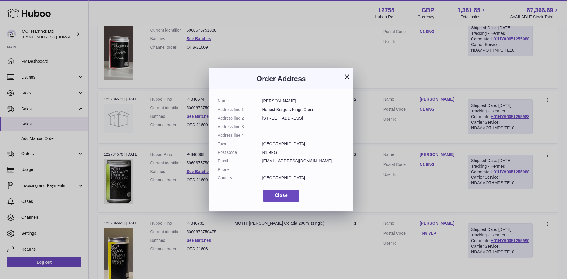
click at [439, 166] on div "× Order Address Name Jasmine Address line 1 Honest Burgers Kings Cross Address …" at bounding box center [283, 139] width 567 height 279
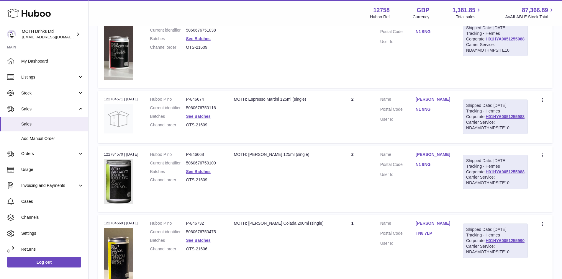
click at [446, 231] on td "Customer Name Sarah Wheeler Postal Code TN8 7LP User Id" at bounding box center [416, 254] width 83 height 79
click at [447, 226] on link "Sarah Wheeler" at bounding box center [433, 223] width 35 height 6
click at [447, 234] on div at bounding box center [281, 139] width 562 height 279
click at [447, 226] on link "Sarah Wheeler" at bounding box center [433, 223] width 35 height 6
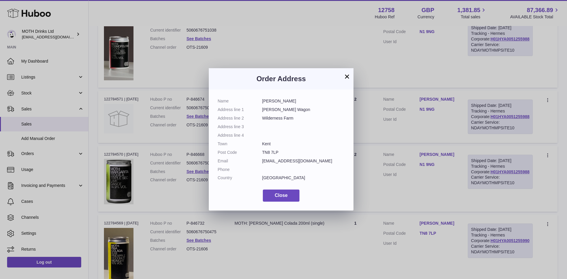
drag, startPoint x: 298, startPoint y: 111, endPoint x: 257, endPoint y: 111, distance: 41.0
click at [257, 111] on dl "Name Sarah Wheeler Address line 1 Wheeler Wagon Address line 2 Wilderness Farm …" at bounding box center [281, 140] width 127 height 85
copy dl "Wheeler Wagon"
click at [347, 78] on button "×" at bounding box center [346, 76] width 7 height 7
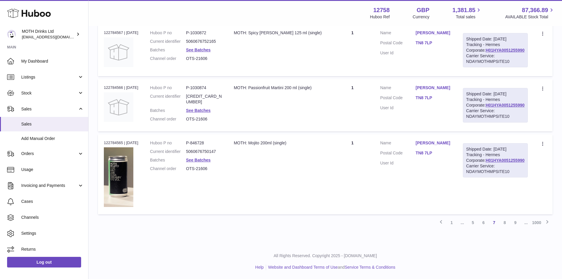
scroll to position [687, 0]
click at [507, 224] on link "8" at bounding box center [505, 222] width 11 height 11
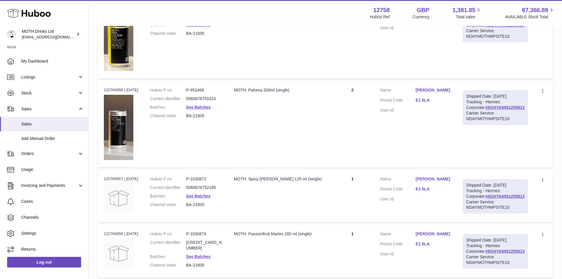
scroll to position [469, 0]
click at [441, 92] on link "Jack Edwards" at bounding box center [433, 89] width 35 height 6
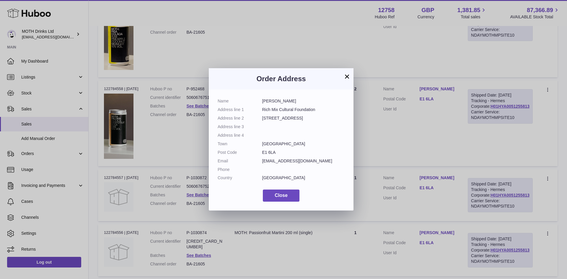
click at [346, 79] on button "×" at bounding box center [346, 76] width 7 height 7
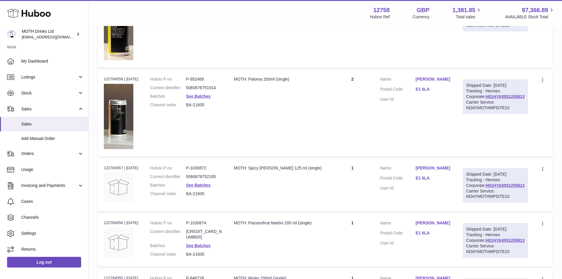
scroll to position [659, 0]
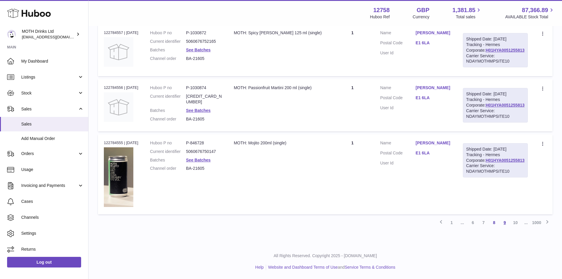
click at [506, 225] on link "9" at bounding box center [505, 222] width 11 height 11
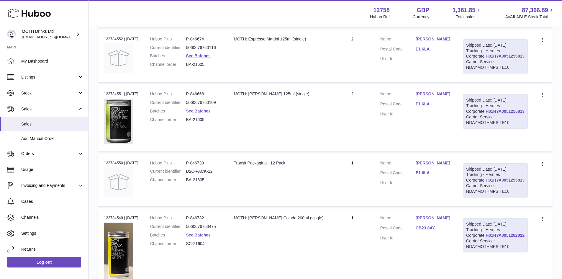
scroll to position [381, 0]
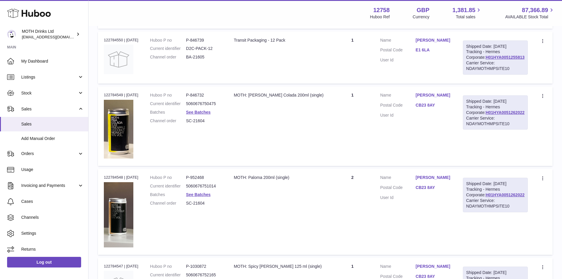
click at [441, 180] on link "Lucas Paffett" at bounding box center [433, 178] width 35 height 6
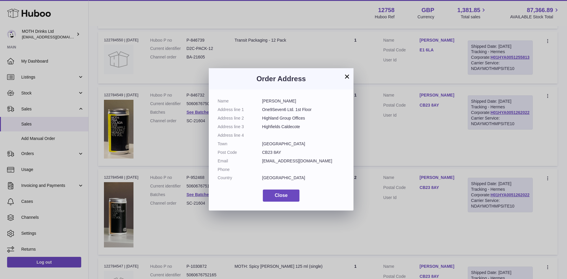
drag, startPoint x: 288, startPoint y: 111, endPoint x: 262, endPoint y: 110, distance: 26.3
click at [262, 110] on dl "Name Lucas Paffett Address line 1 One9Seven6 Ltd. 1st Floor Address line 2 High…" at bounding box center [281, 140] width 127 height 85
copy dl "One9Seven6"
click at [348, 75] on button "×" at bounding box center [346, 76] width 7 height 7
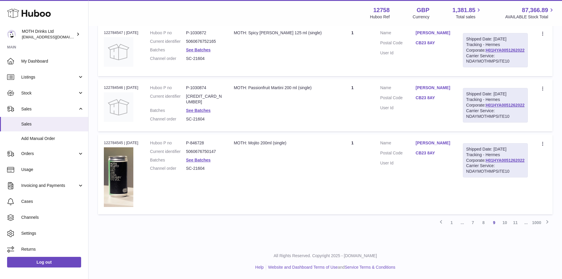
scroll to position [659, 0]
click at [445, 142] on link "Lucas Paffett" at bounding box center [433, 143] width 35 height 6
click at [445, 142] on div at bounding box center [281, 139] width 562 height 279
click at [504, 221] on link "10" at bounding box center [505, 222] width 11 height 11
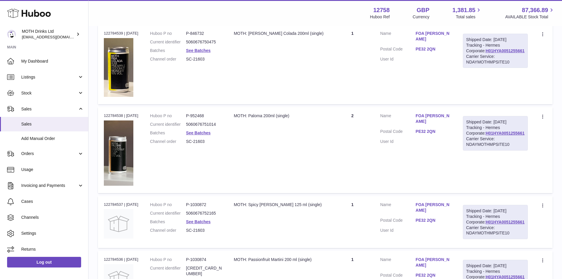
scroll to position [558, 0]
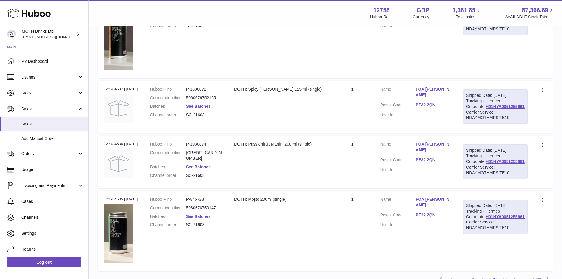
click at [451, 98] on link "FOA Lucy Ferguson" at bounding box center [433, 91] width 35 height 11
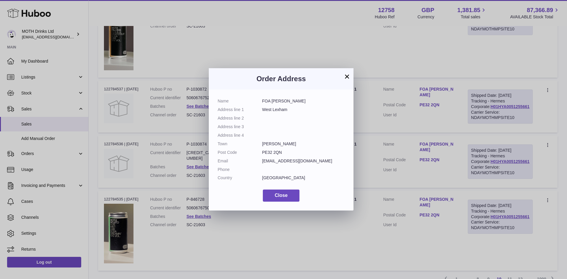
click at [452, 112] on div "× Order Address Name FOA Lucy Ferguson Address line 1 West Lexham Address line …" at bounding box center [283, 139] width 567 height 279
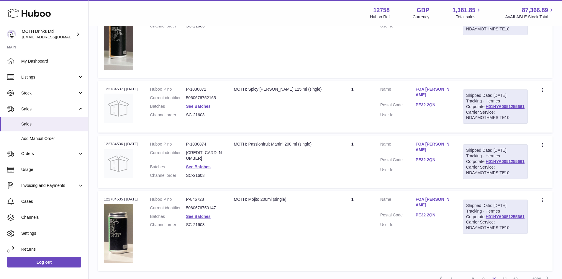
scroll to position [659, 0]
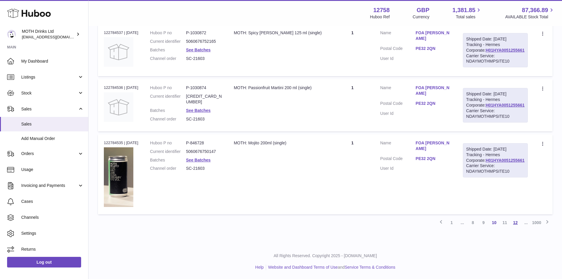
click at [516, 222] on link "12" at bounding box center [515, 222] width 11 height 11
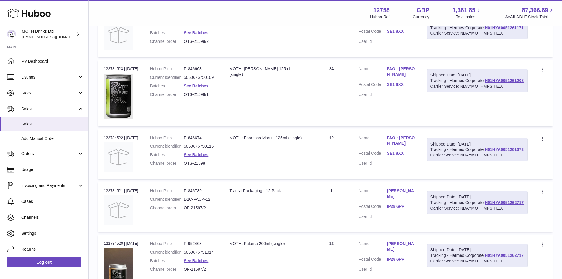
scroll to position [27, 0]
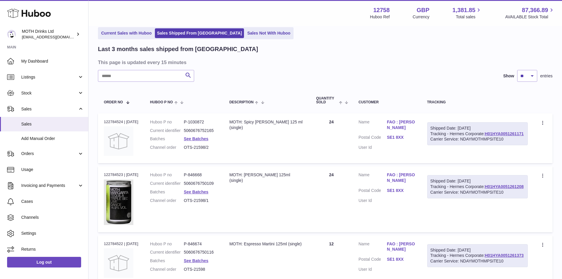
click at [405, 122] on link "FAO : O'Brien" at bounding box center [401, 124] width 28 height 11
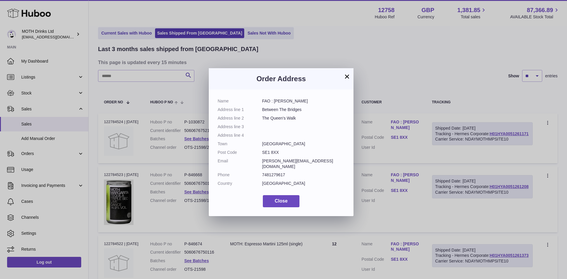
drag, startPoint x: 310, startPoint y: 112, endPoint x: 262, endPoint y: 113, distance: 49.0
click at [262, 113] on dl "Name FAO : O'Brien Address line 1 Between The Bridges Address line 2 The Queen'…" at bounding box center [281, 143] width 127 height 91
copy dl "Between The Bridges"
click at [344, 76] on button "×" at bounding box center [346, 76] width 7 height 7
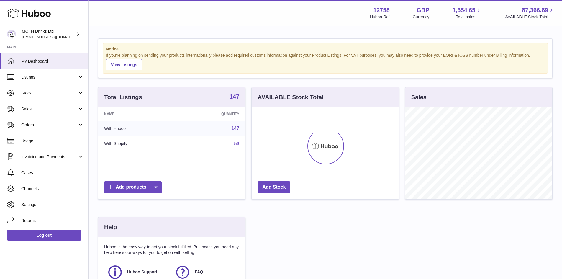
scroll to position [92, 147]
click at [31, 77] on span "Listings" at bounding box center [49, 77] width 56 height 6
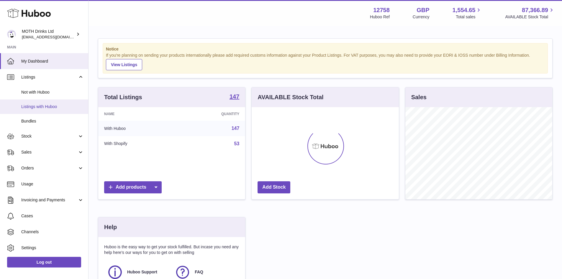
click at [40, 109] on link "Listings with Huboo" at bounding box center [44, 106] width 88 height 14
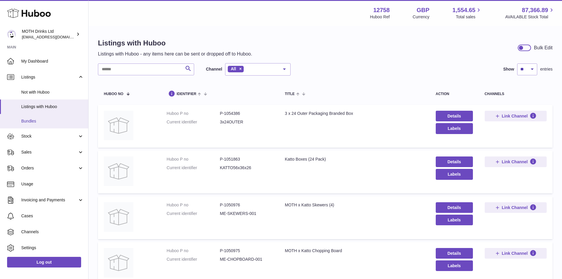
click at [26, 122] on span "Bundles" at bounding box center [52, 121] width 63 height 6
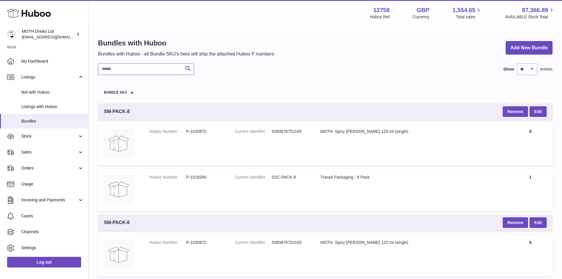
click at [124, 69] on input "text" at bounding box center [146, 69] width 96 height 12
type input "**"
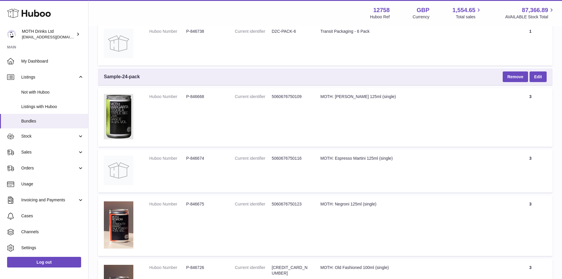
scroll to position [443, 0]
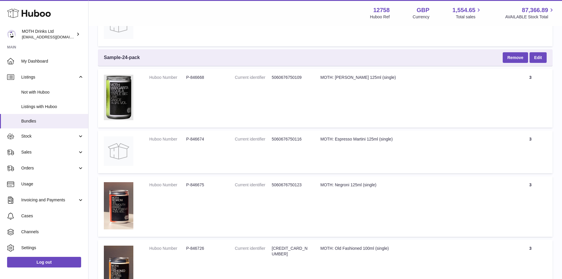
click at [363, 181] on td "Title MOTH: Negroni 125ml (single)" at bounding box center [412, 206] width 194 height 61
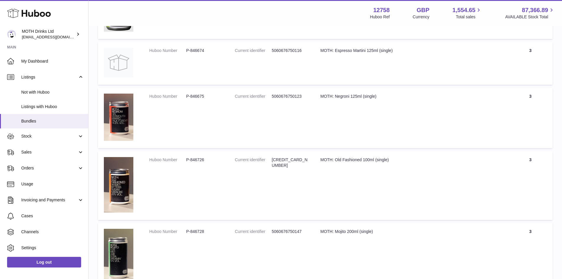
drag, startPoint x: 371, startPoint y: 96, endPoint x: 362, endPoint y: 95, distance: 8.9
click at [366, 96] on div "MOTH: Negroni 125ml (single)" at bounding box center [412, 97] width 182 height 6
drag, startPoint x: 354, startPoint y: 155, endPoint x: 338, endPoint y: 157, distance: 16.0
click at [338, 157] on td "Title MOTH: Old Fashioned 100ml (single)" at bounding box center [412, 185] width 194 height 68
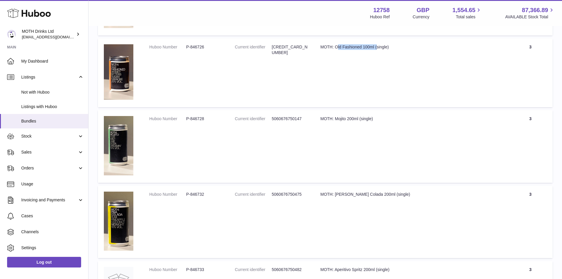
scroll to position [708, 0]
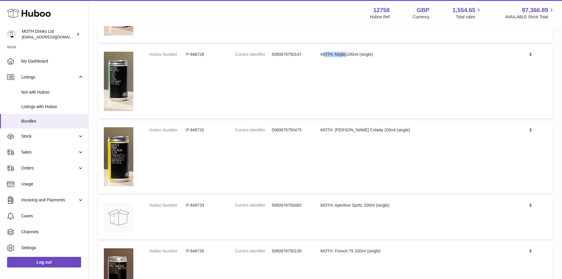
drag, startPoint x: 326, startPoint y: 54, endPoint x: 359, endPoint y: 91, distance: 50.0
click at [323, 54] on td "Title MOTH: Mojito 200ml (single)" at bounding box center [412, 82] width 194 height 73
drag, startPoint x: 377, startPoint y: 133, endPoint x: 330, endPoint y: 130, distance: 47.3
click at [330, 130] on td "Title MOTH: [PERSON_NAME] Colada 200ml (single)" at bounding box center [412, 157] width 194 height 72
drag, startPoint x: 405, startPoint y: 209, endPoint x: 347, endPoint y: 210, distance: 57.9
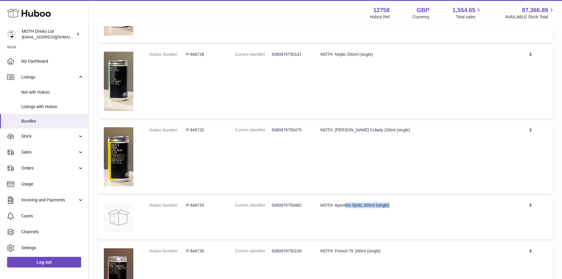
click at [346, 210] on td "Title MOTH: Aperitivo Spritz 200ml (single)" at bounding box center [412, 218] width 194 height 43
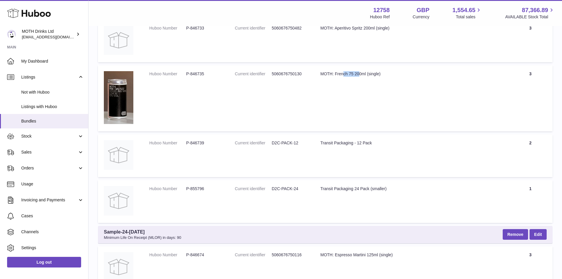
drag, startPoint x: 343, startPoint y: 80, endPoint x: 359, endPoint y: 139, distance: 60.7
click at [334, 81] on td "Title MOTH: French 75 200ml (single)" at bounding box center [412, 98] width 194 height 66
drag, startPoint x: 378, startPoint y: 143, endPoint x: 319, endPoint y: 140, distance: 59.4
click at [319, 140] on td "Title Transit Packaging - 12 Pack" at bounding box center [412, 155] width 194 height 43
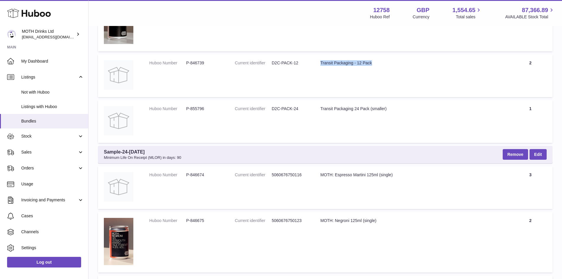
scroll to position [974, 0]
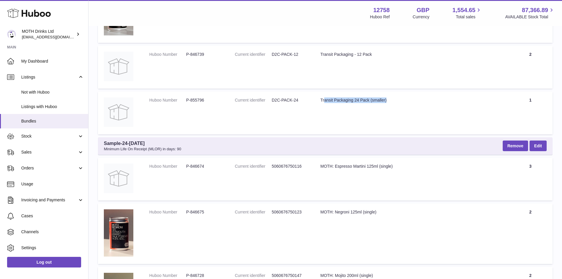
drag, startPoint x: 402, startPoint y: 100, endPoint x: 324, endPoint y: 98, distance: 77.6
click at [324, 98] on div "Transit Packaging 24 Pack (smaller)" at bounding box center [412, 100] width 182 height 6
drag, startPoint x: 516, startPoint y: 56, endPoint x: 512, endPoint y: 60, distance: 5.2
click at [513, 58] on td "Quantity 2" at bounding box center [531, 67] width 44 height 43
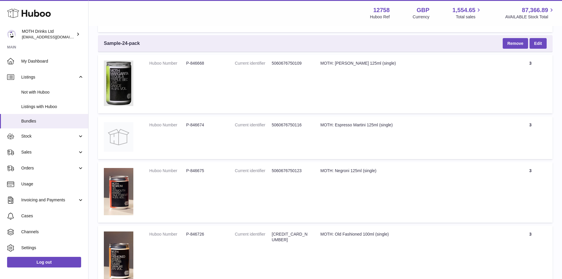
scroll to position [0, 0]
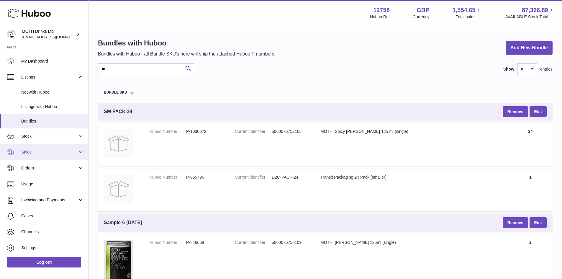
click at [31, 154] on span "Sales" at bounding box center [49, 152] width 56 height 6
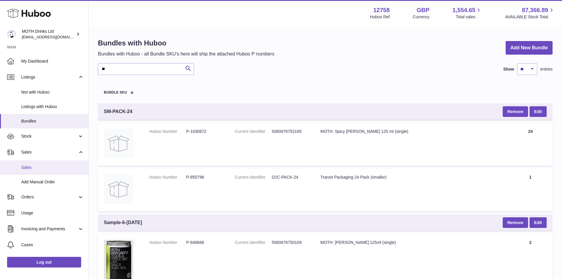
click at [34, 166] on span "Sales" at bounding box center [52, 168] width 63 height 6
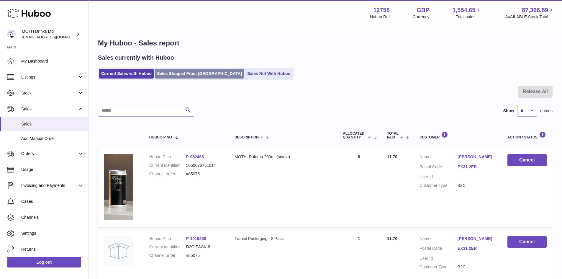
click at [163, 76] on link "Sales Shipped From [GEOGRAPHIC_DATA]" at bounding box center [199, 74] width 89 height 10
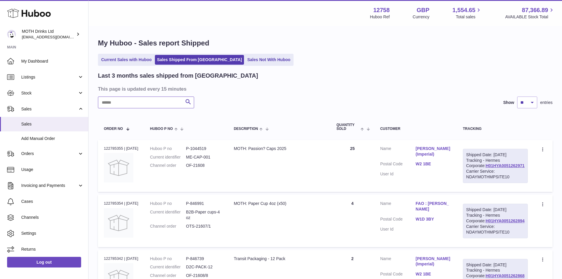
click at [120, 108] on input "text" at bounding box center [146, 103] width 96 height 12
paste input "**********"
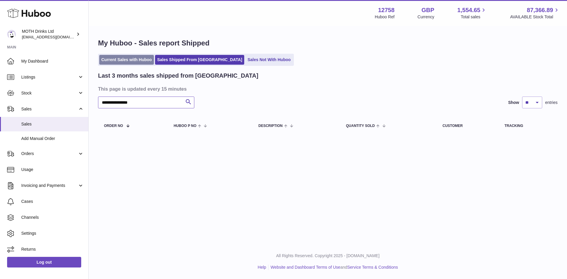
type input "**********"
click at [126, 61] on link "Current Sales with Huboo" at bounding box center [126, 60] width 55 height 10
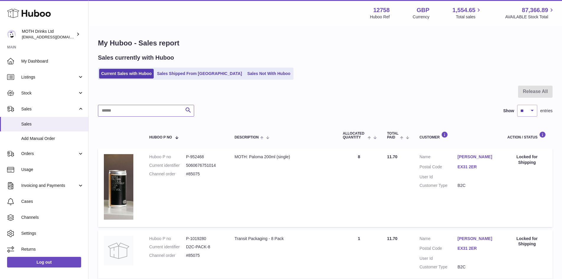
click at [127, 106] on input "text" at bounding box center [146, 111] width 96 height 12
paste input "**********"
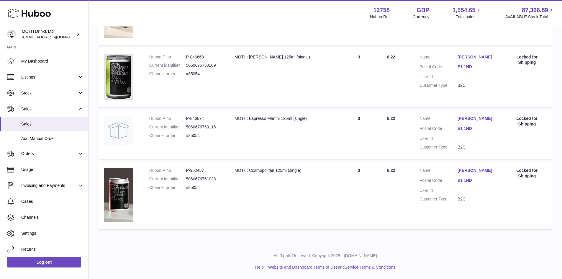
scroll to position [510, 0]
type input "**********"
click at [463, 116] on link "[PERSON_NAME]" at bounding box center [477, 119] width 38 height 6
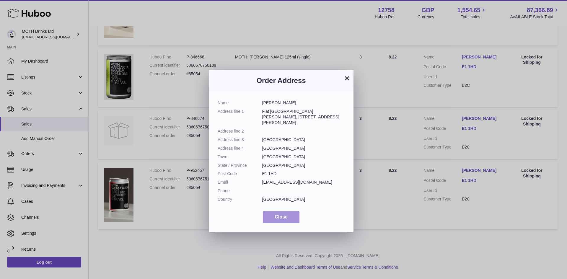
click at [269, 212] on button "Close" at bounding box center [281, 217] width 37 height 12
